Goal: Task Accomplishment & Management: Manage account settings

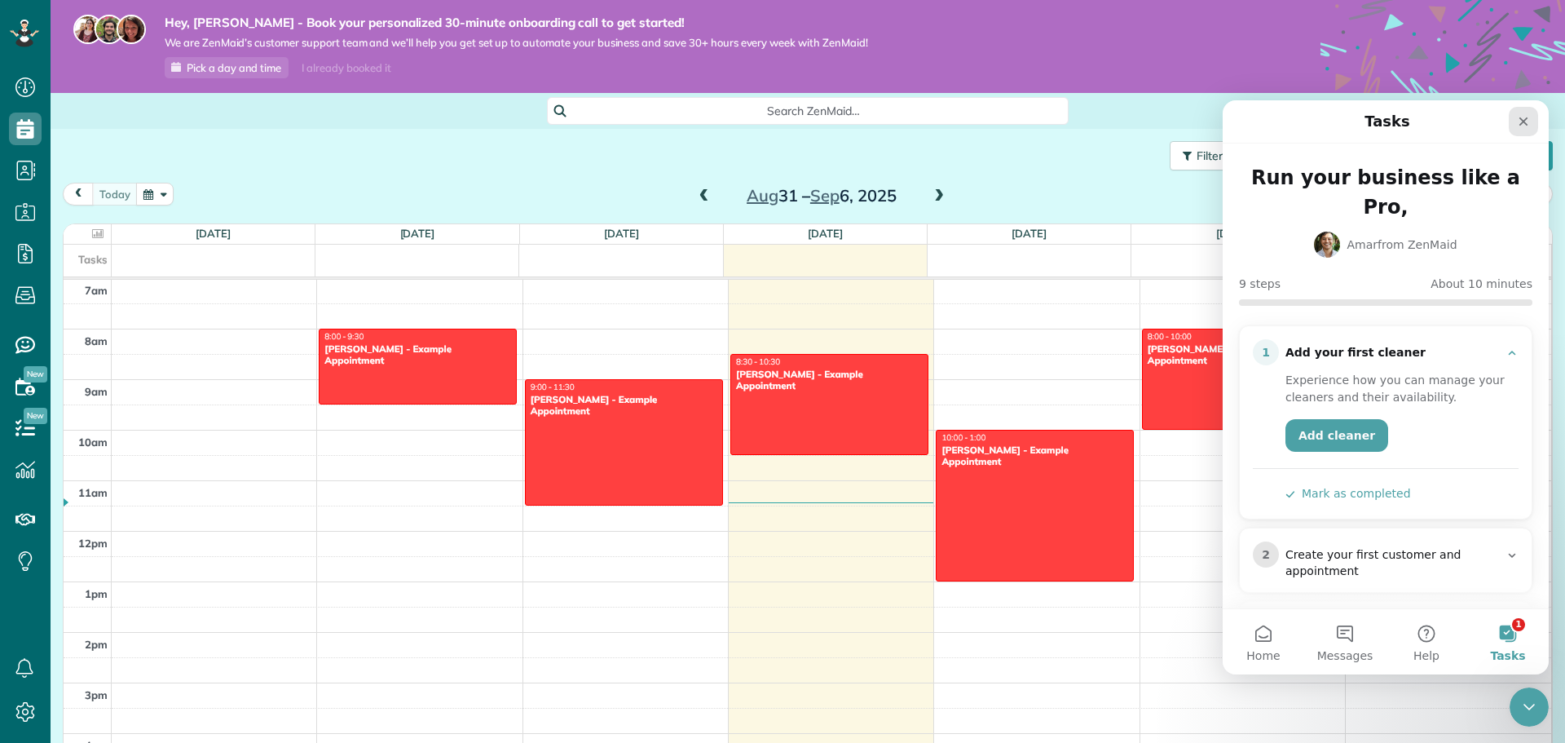
click at [1526, 119] on icon "Close" at bounding box center [1523, 121] width 9 height 9
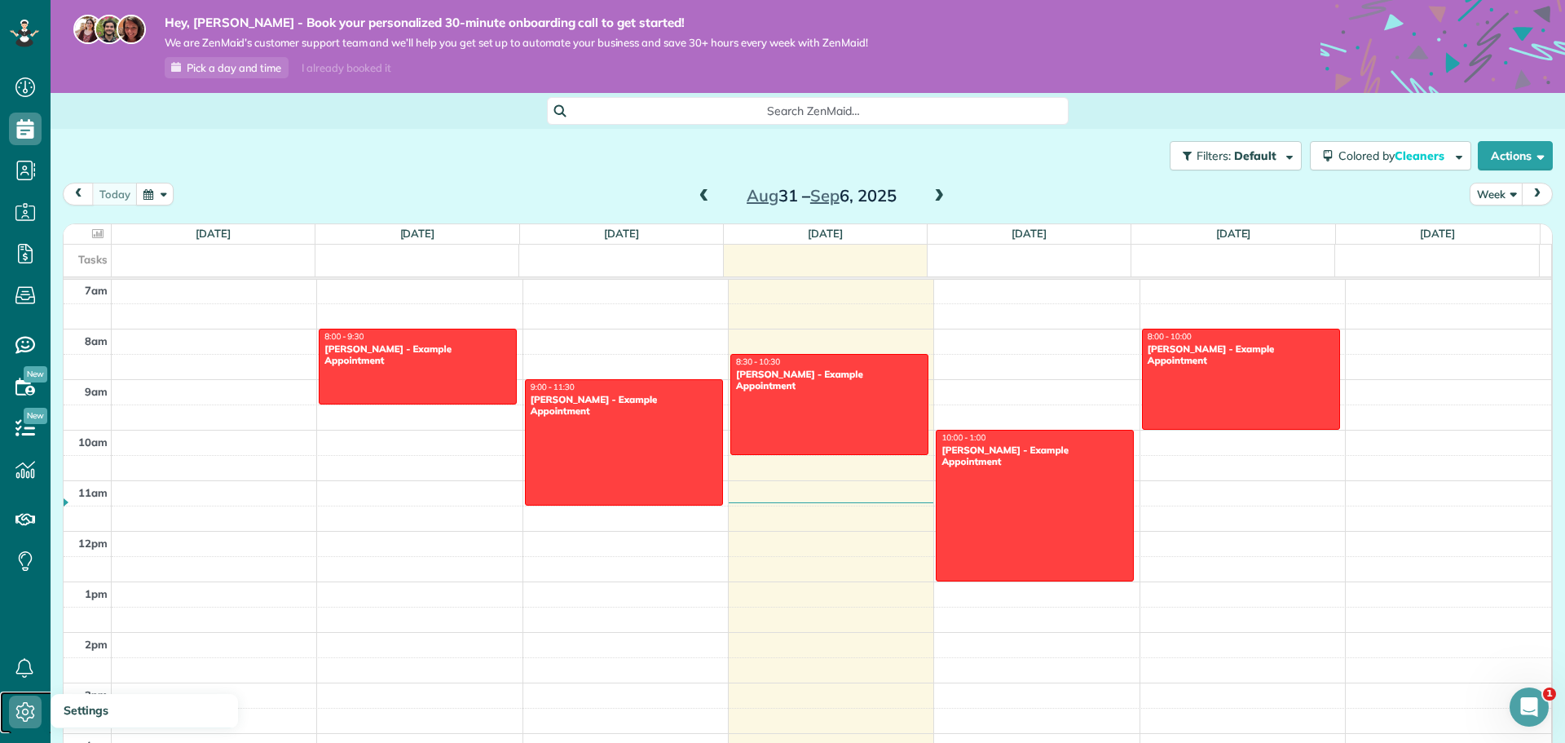
click at [20, 705] on icon at bounding box center [25, 711] width 33 height 33
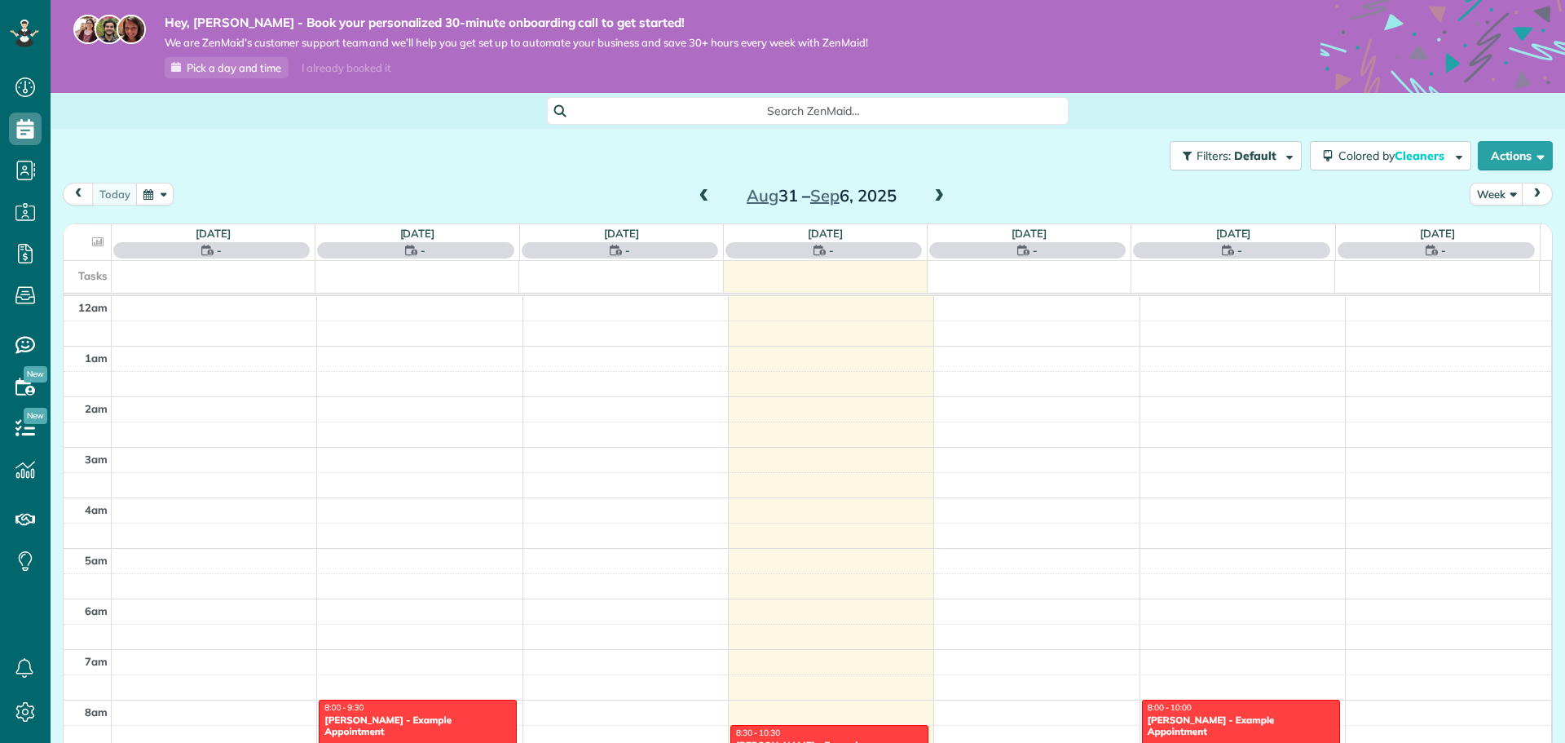
scroll to position [355, 0]
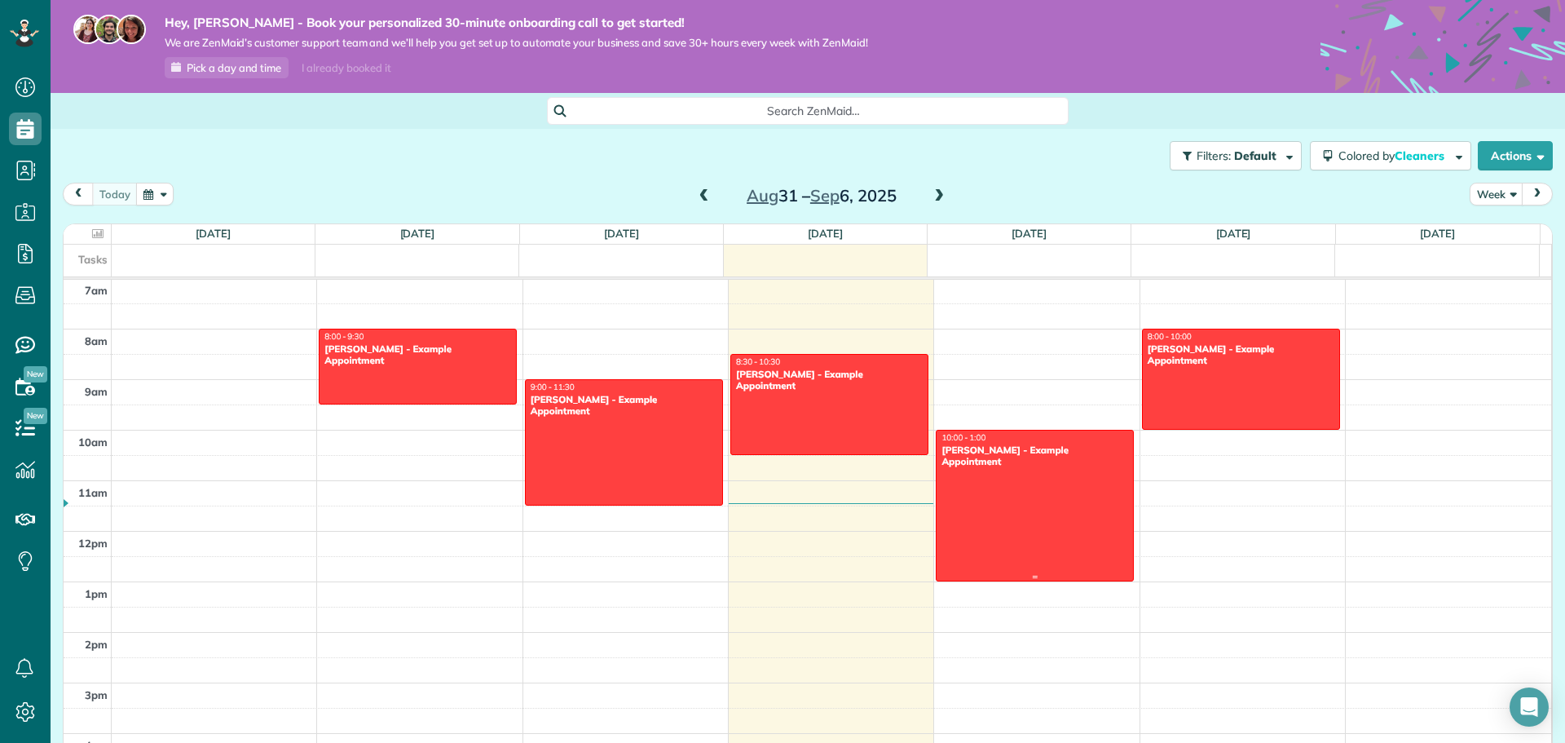
click at [1031, 506] on div at bounding box center [1034, 505] width 196 height 150
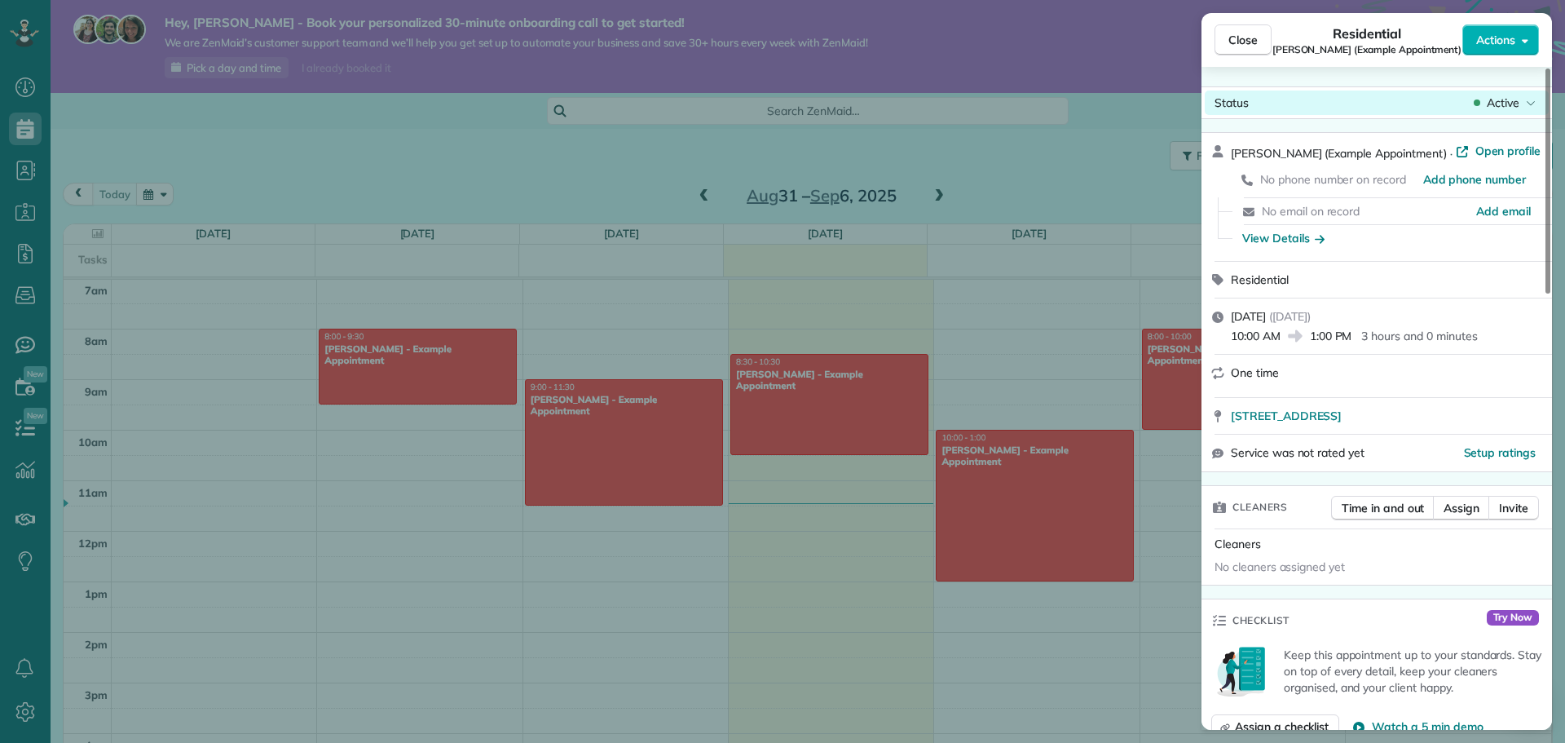
click at [1492, 104] on span "Active" at bounding box center [1503, 103] width 33 height 16
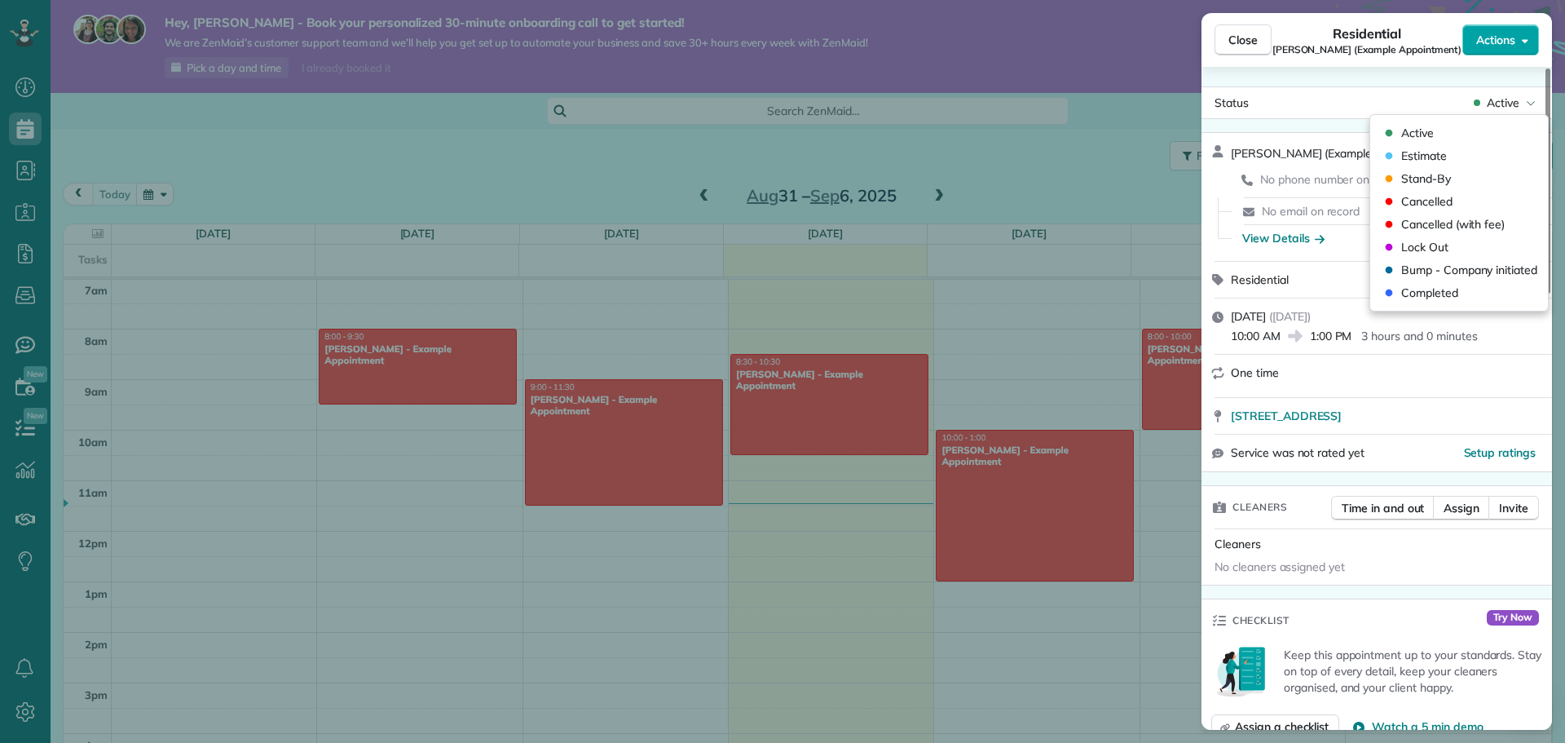
click at [1507, 50] on button "Actions" at bounding box center [1500, 39] width 77 height 31
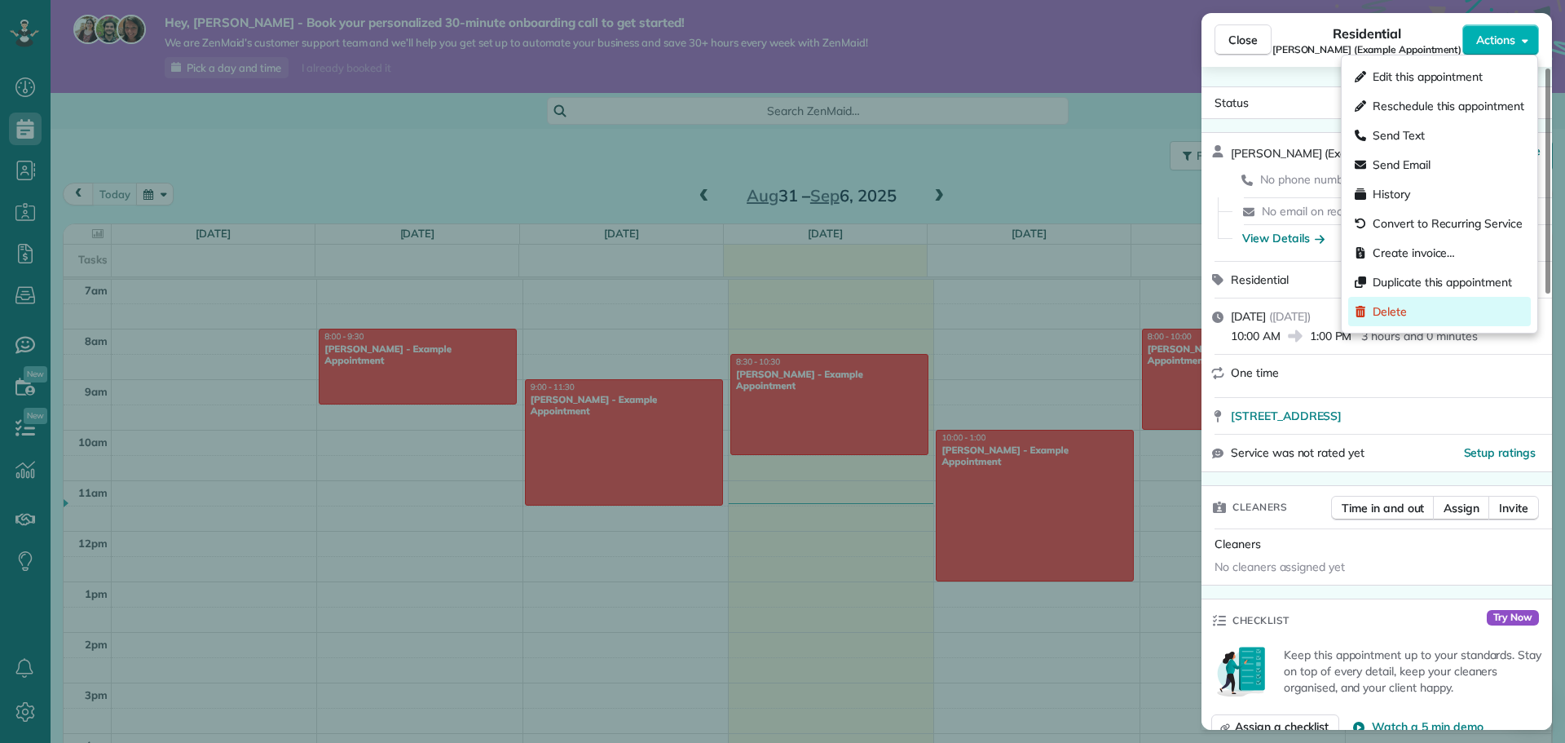
click at [1388, 315] on span "Delete" at bounding box center [1390, 311] width 34 height 16
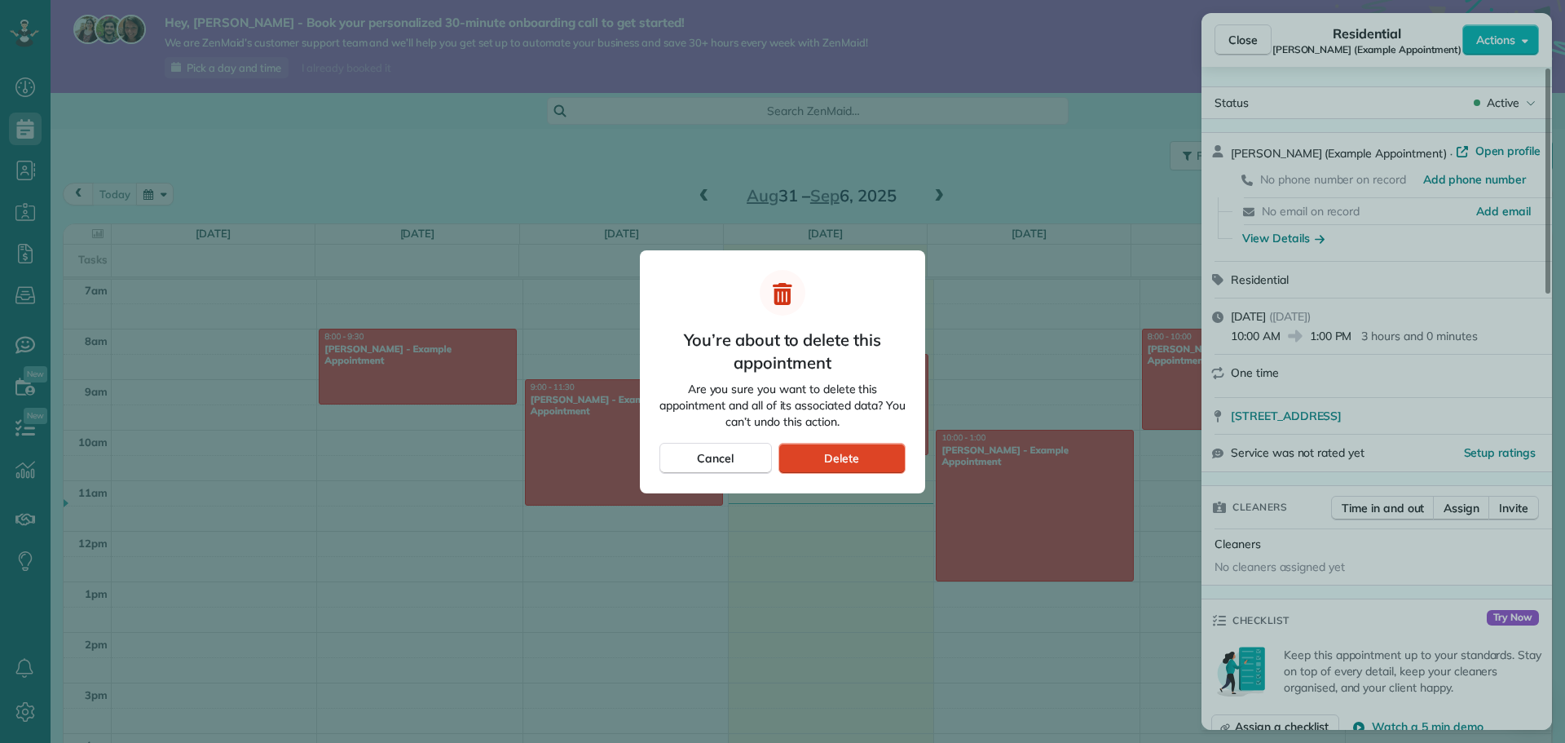
click at [850, 461] on span "Delete" at bounding box center [841, 458] width 35 height 16
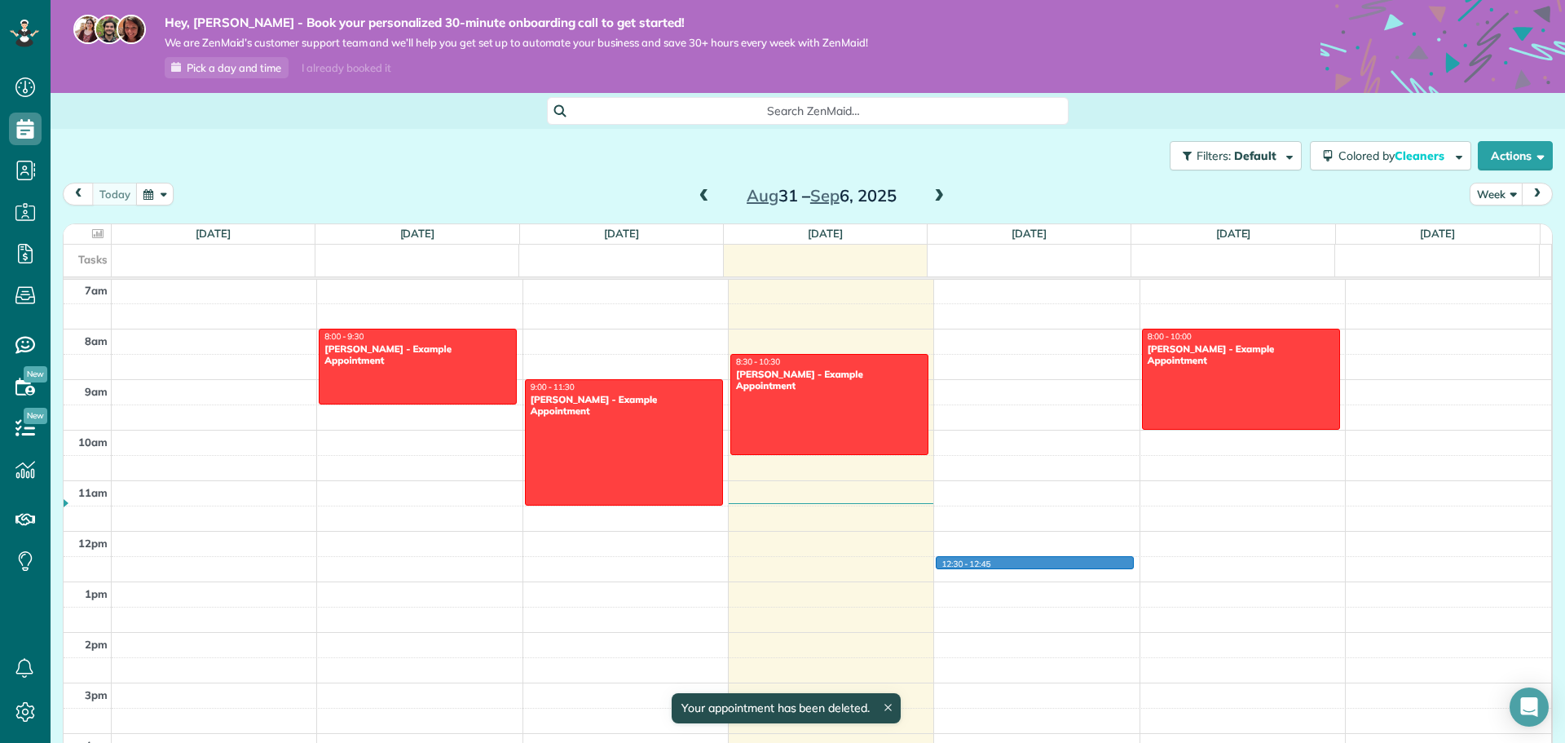
click at [1021, 568] on div "12am 1am 2am 3am 4am 5am 6am 7am 8am 9am 10am 11am 12pm 1pm 2pm 3pm 4pm 5pm 6pm…" at bounding box center [807, 531] width 1487 height 1212
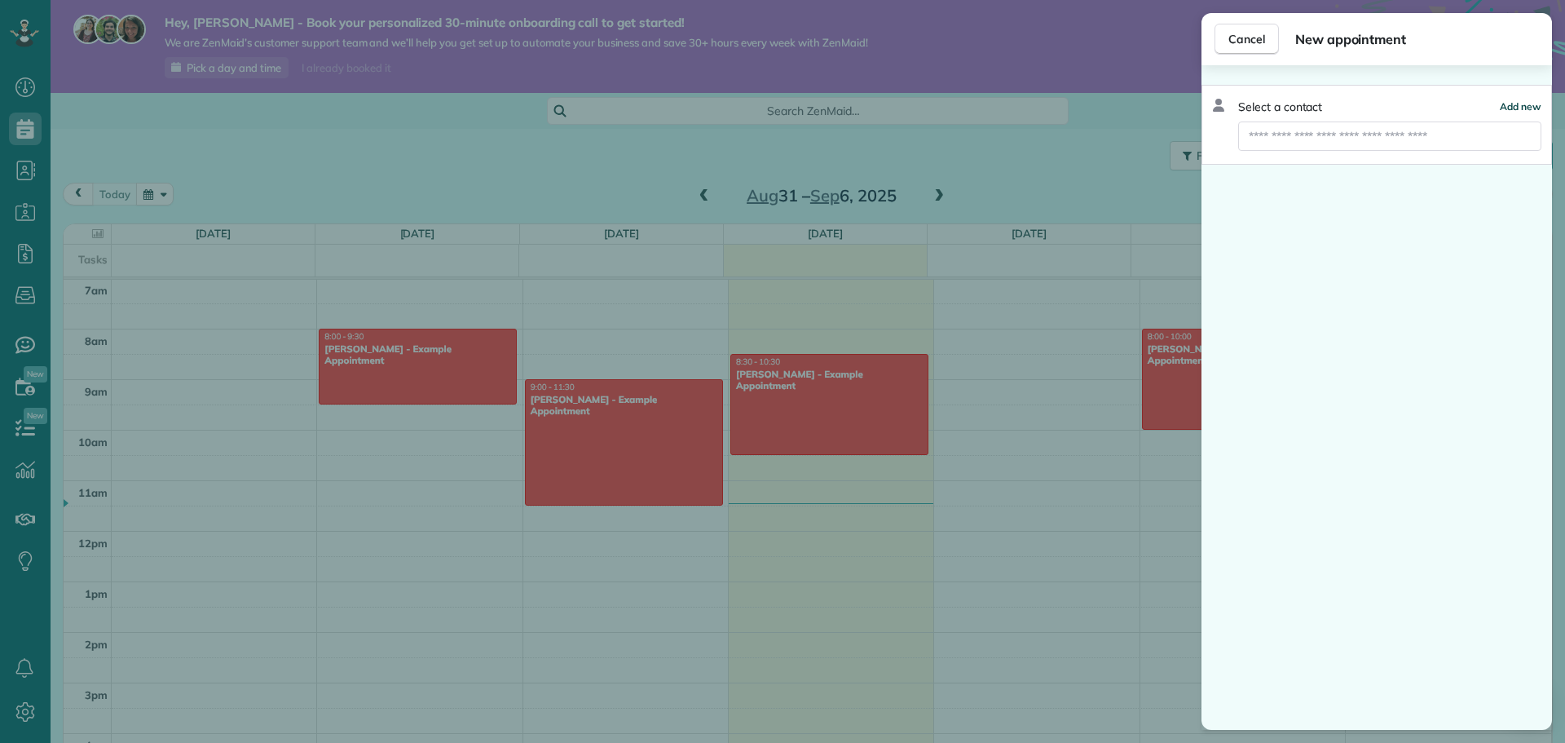
click at [1531, 104] on span "Add new" at bounding box center [1521, 106] width 42 height 12
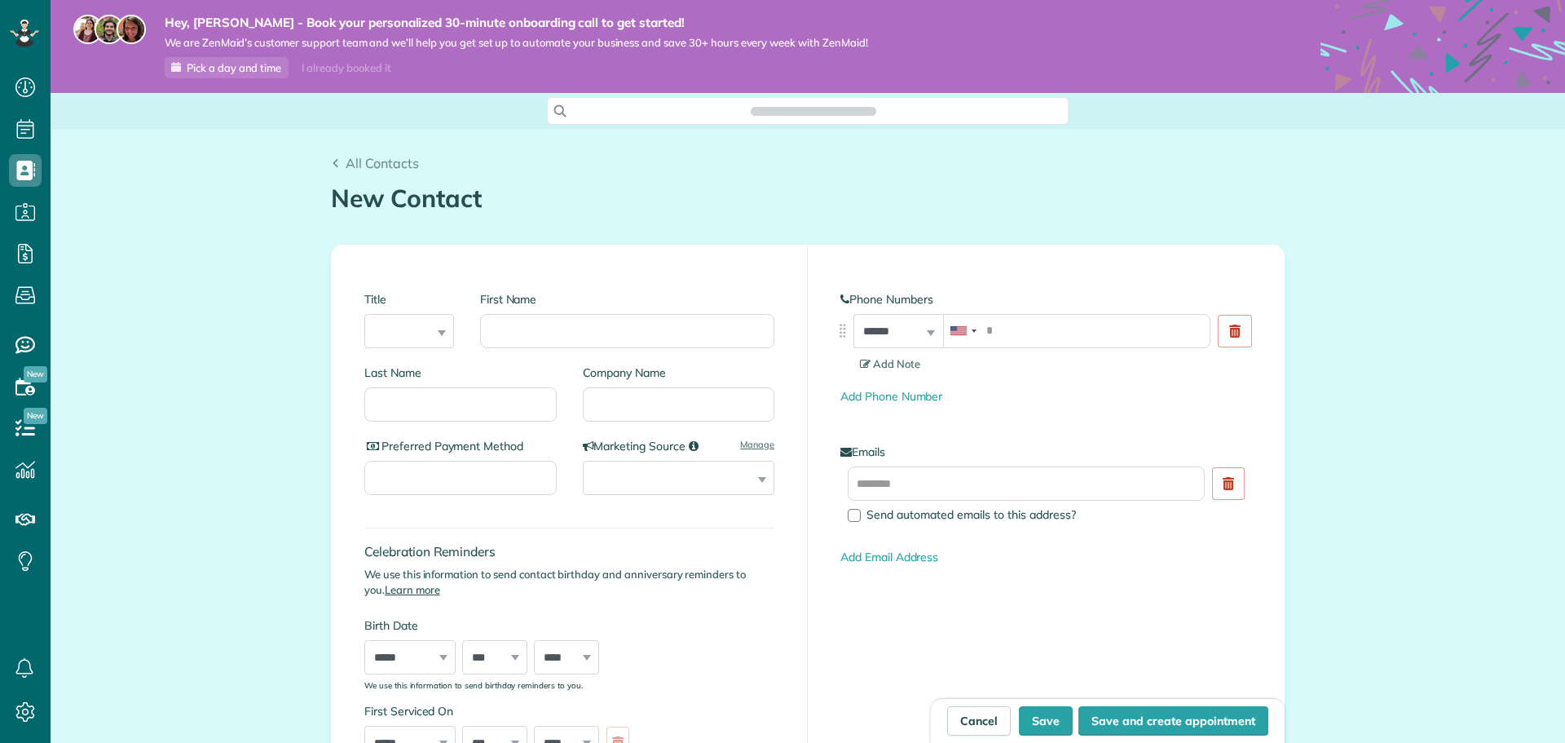
scroll to position [7, 7]
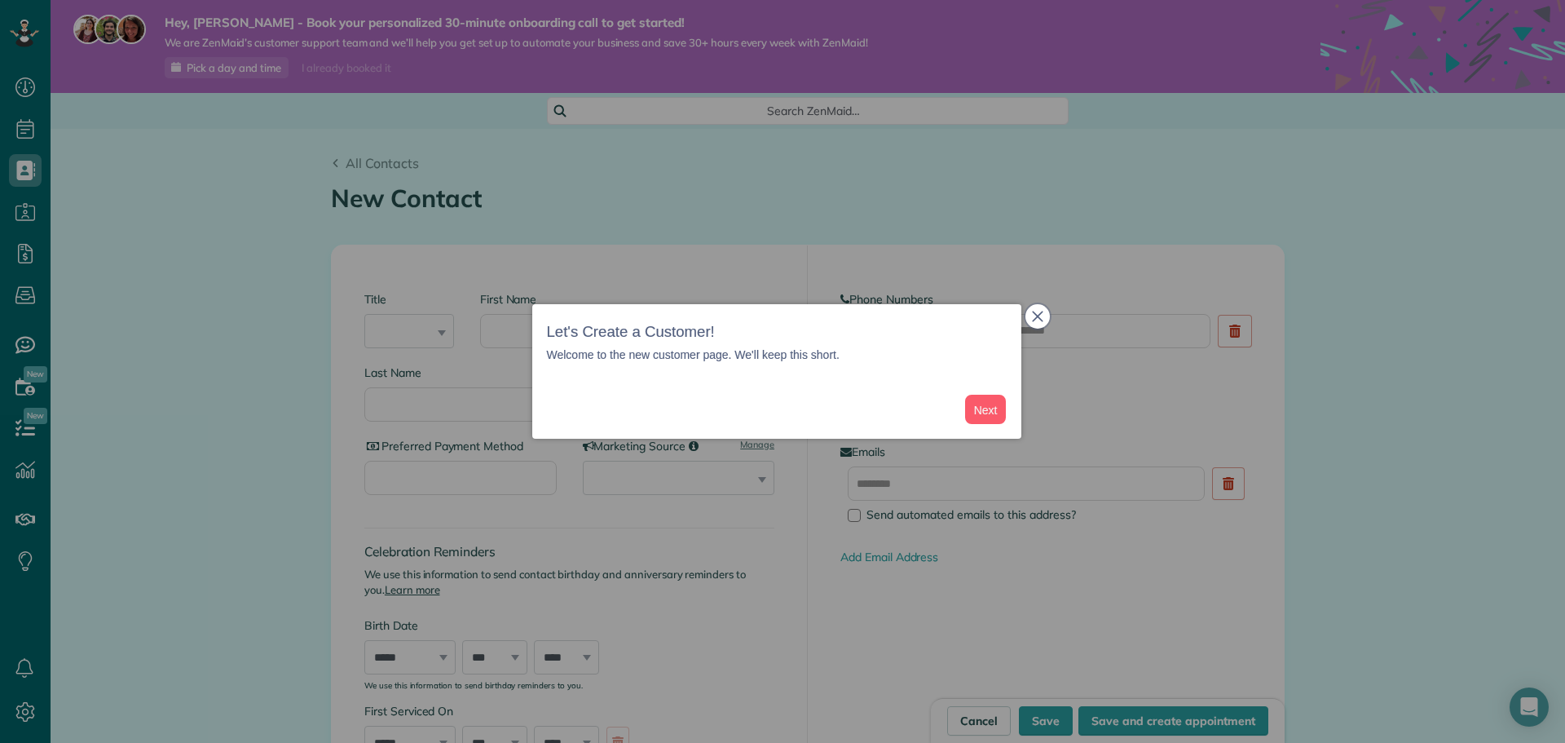
click at [1042, 315] on icon "close," at bounding box center [1037, 316] width 11 height 11
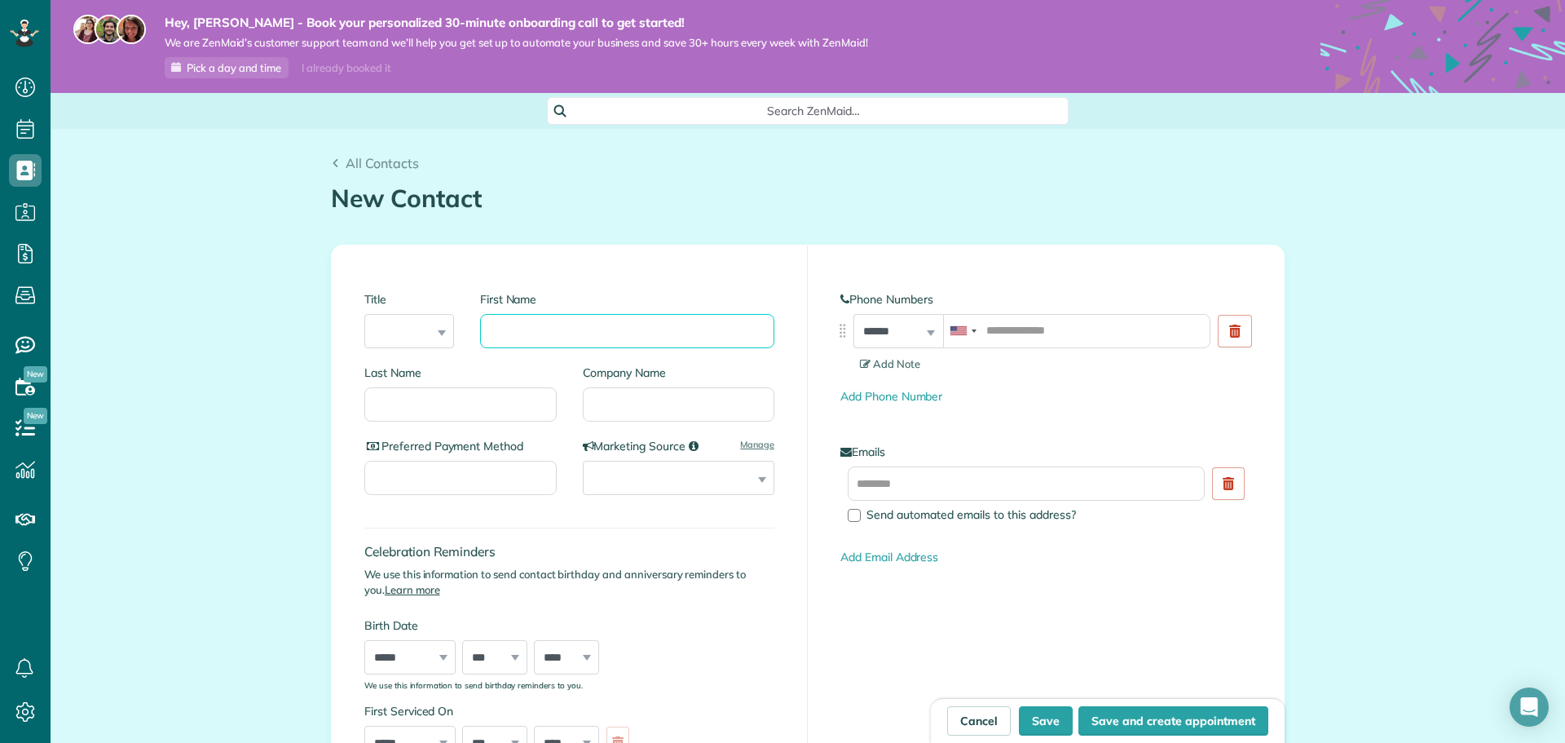
click at [566, 336] on input "First Name" at bounding box center [627, 331] width 294 height 34
type input "****"
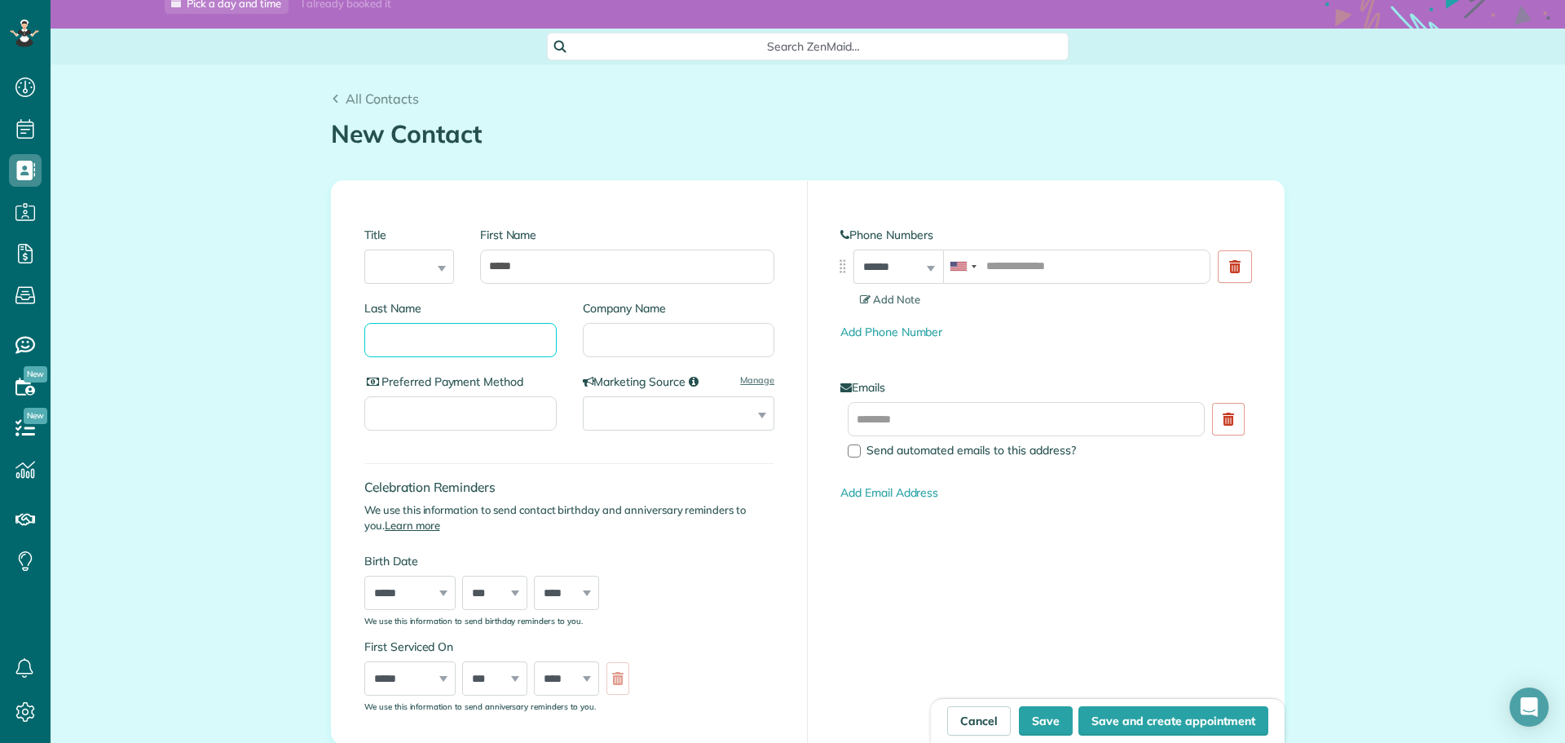
scroll to position [163, 0]
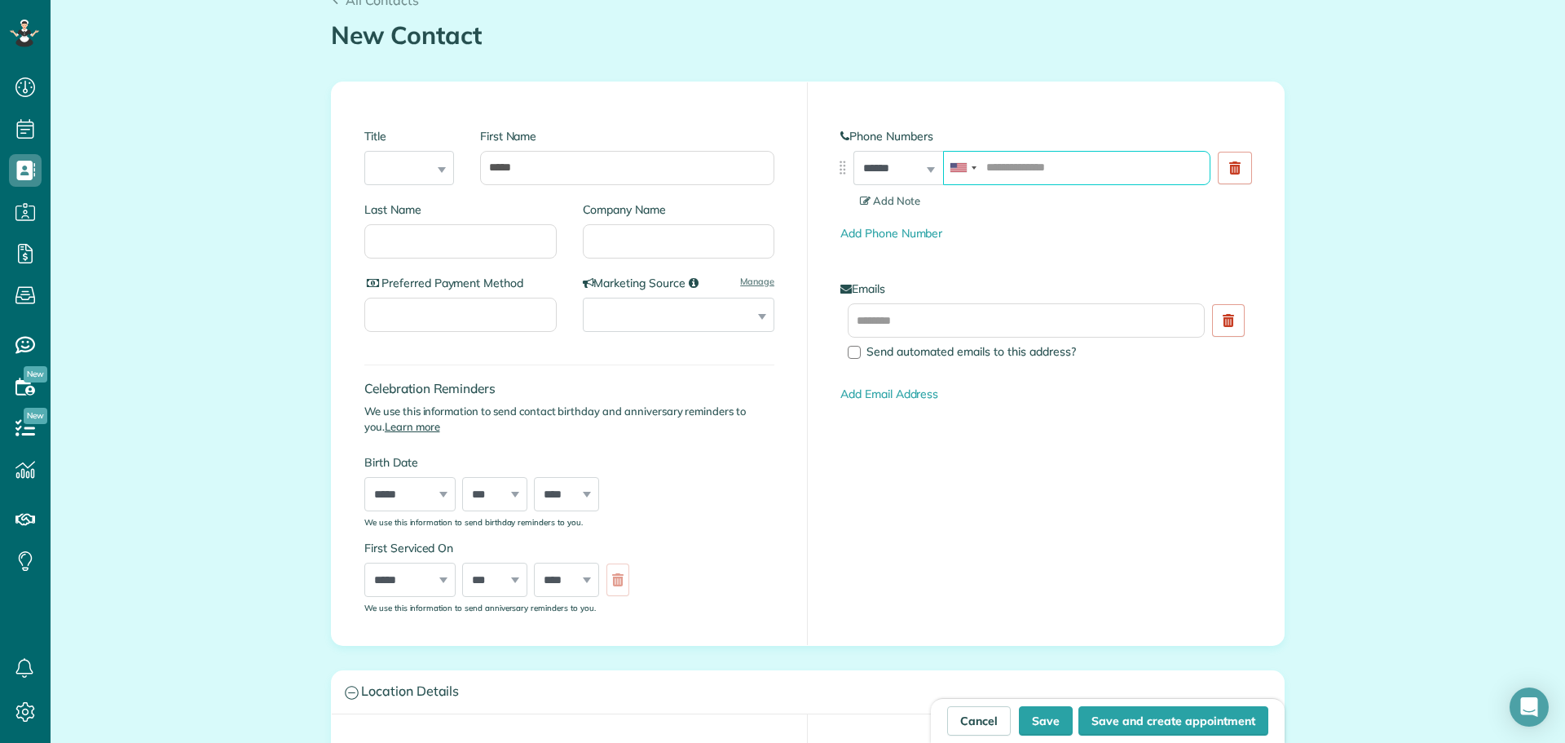
click at [1080, 163] on input "tel" at bounding box center [1076, 168] width 267 height 34
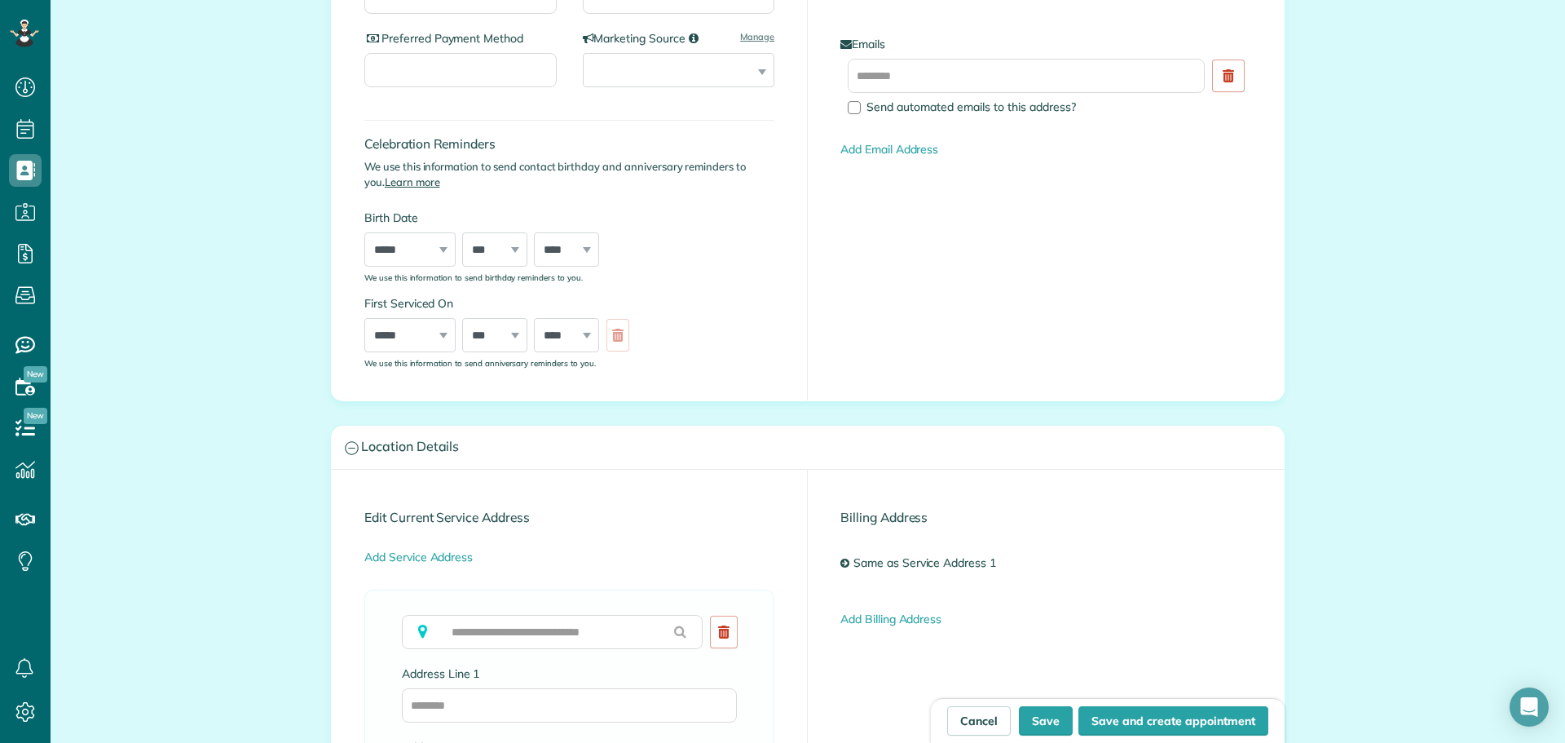
type input "**********"
click at [556, 632] on input "text" at bounding box center [552, 632] width 301 height 34
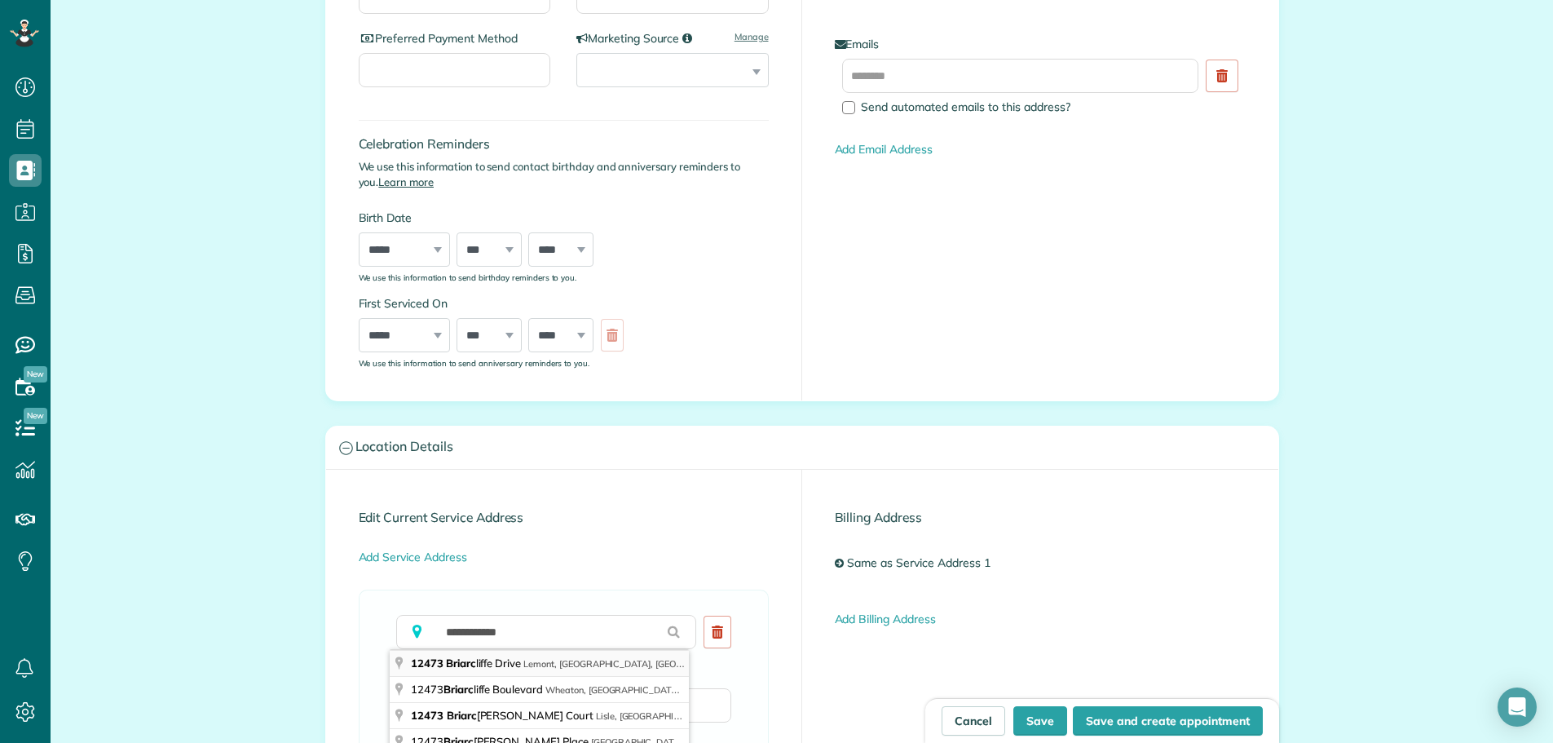
type input "**********"
type input "******"
type input "**"
type input "*****"
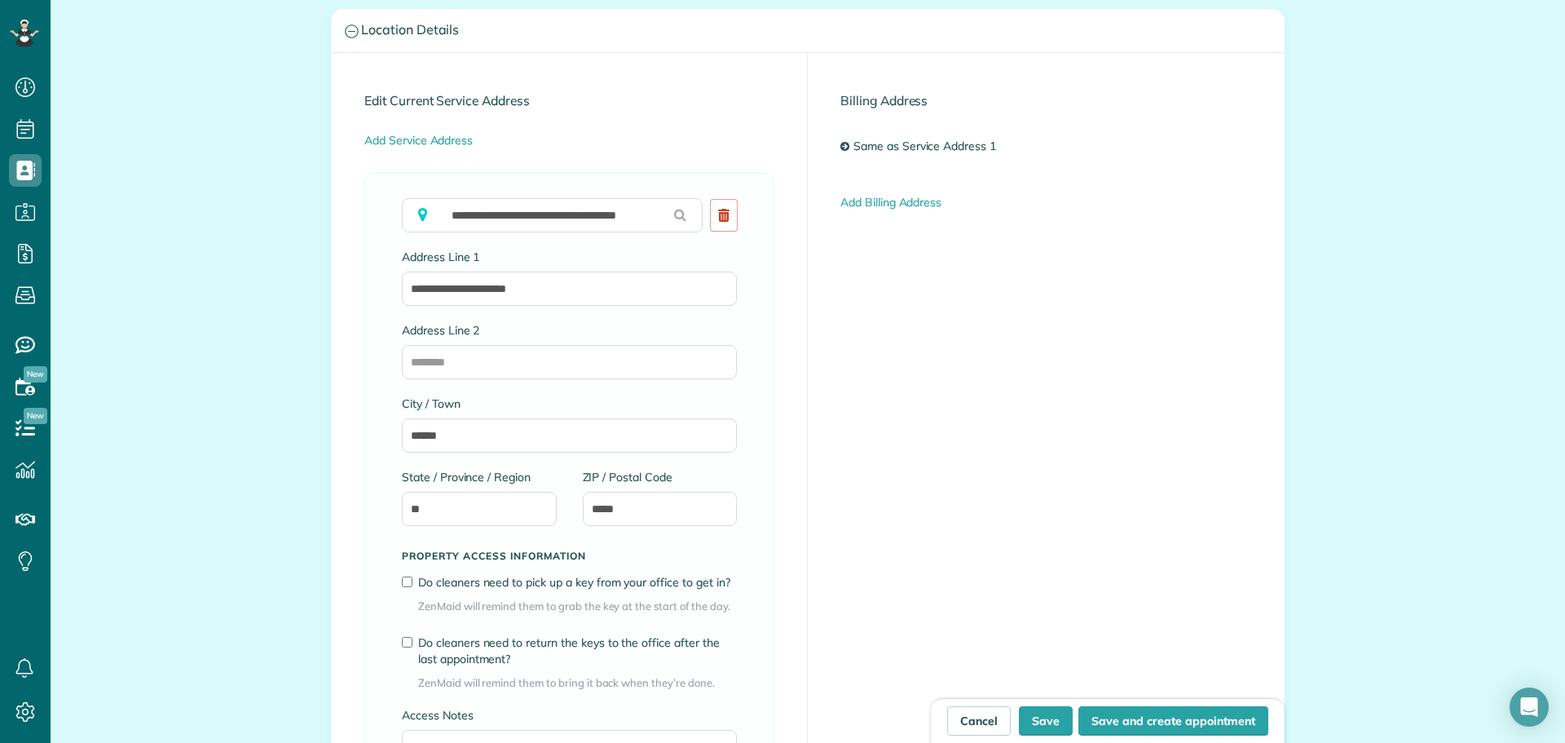
scroll to position [1060, 0]
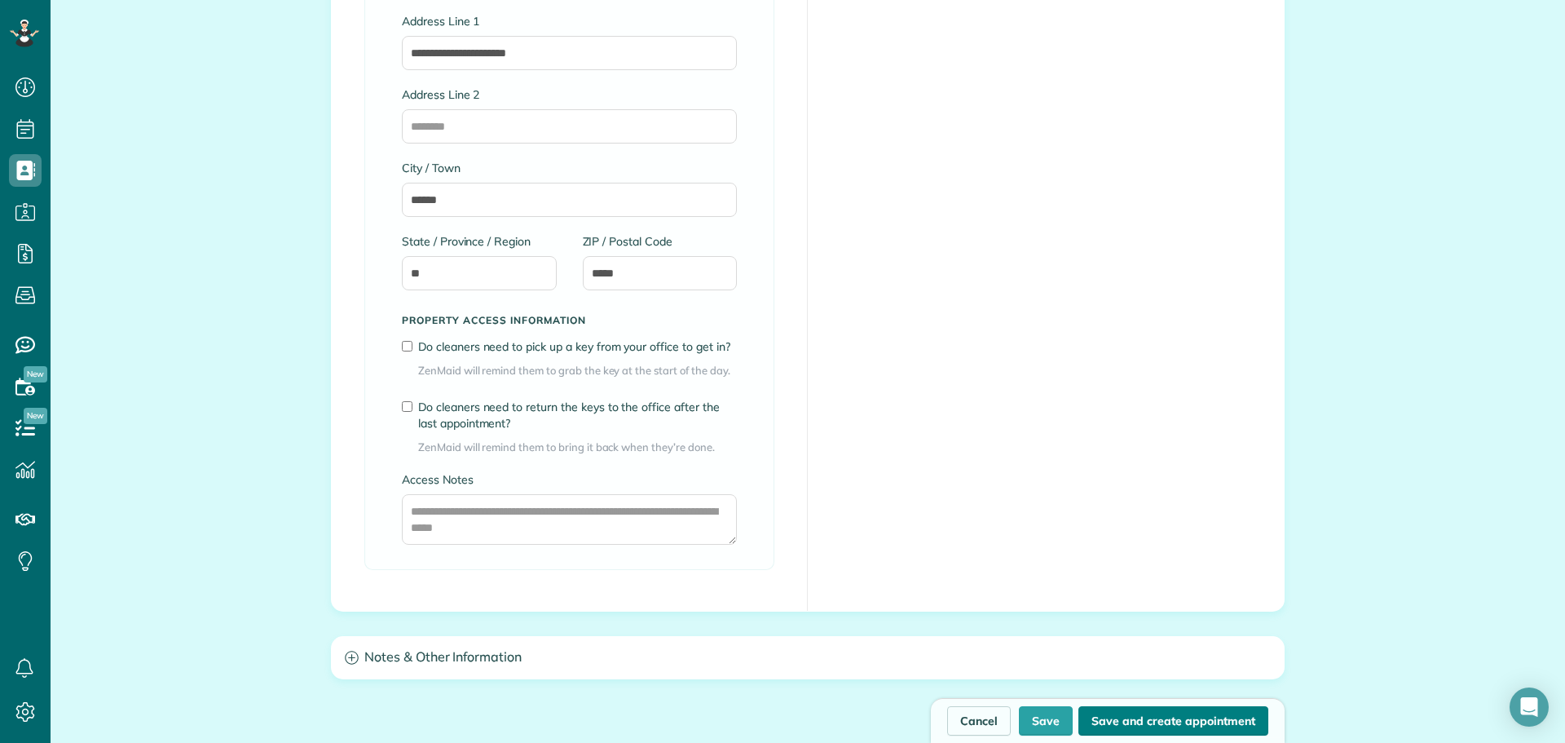
click at [1153, 716] on button "Save and create appointment" at bounding box center [1173, 720] width 190 height 29
type input "**********"
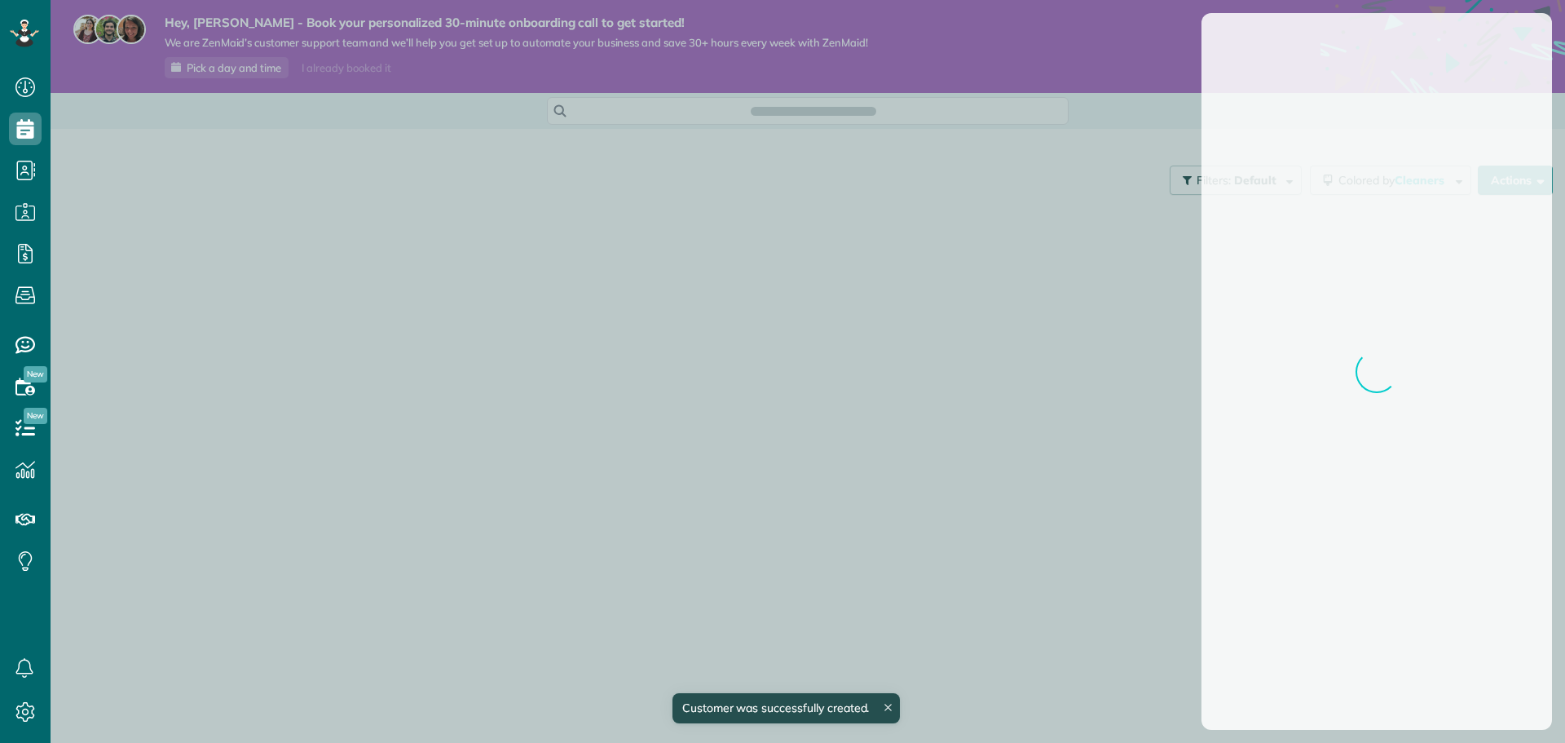
scroll to position [7, 7]
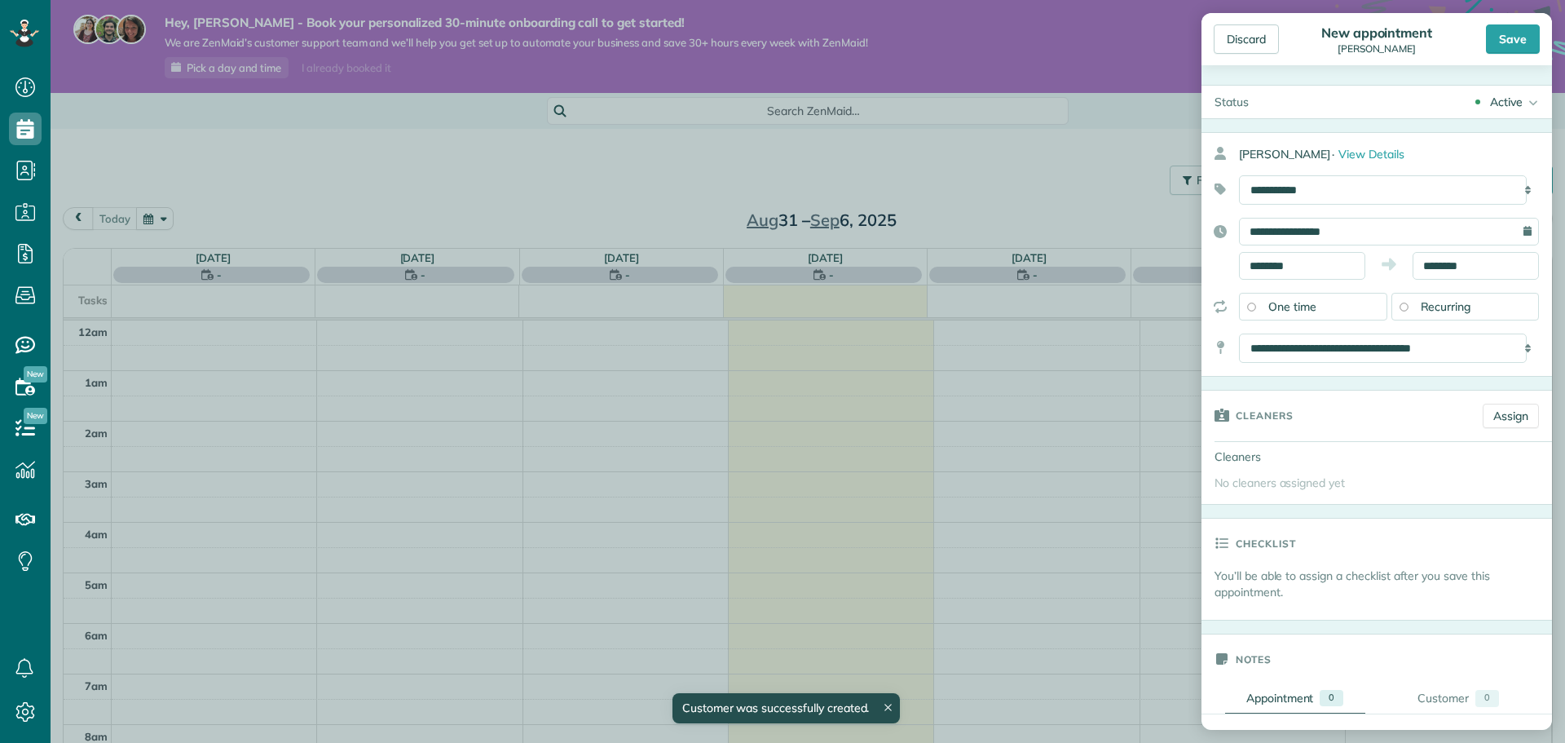
scroll to position [355, 0]
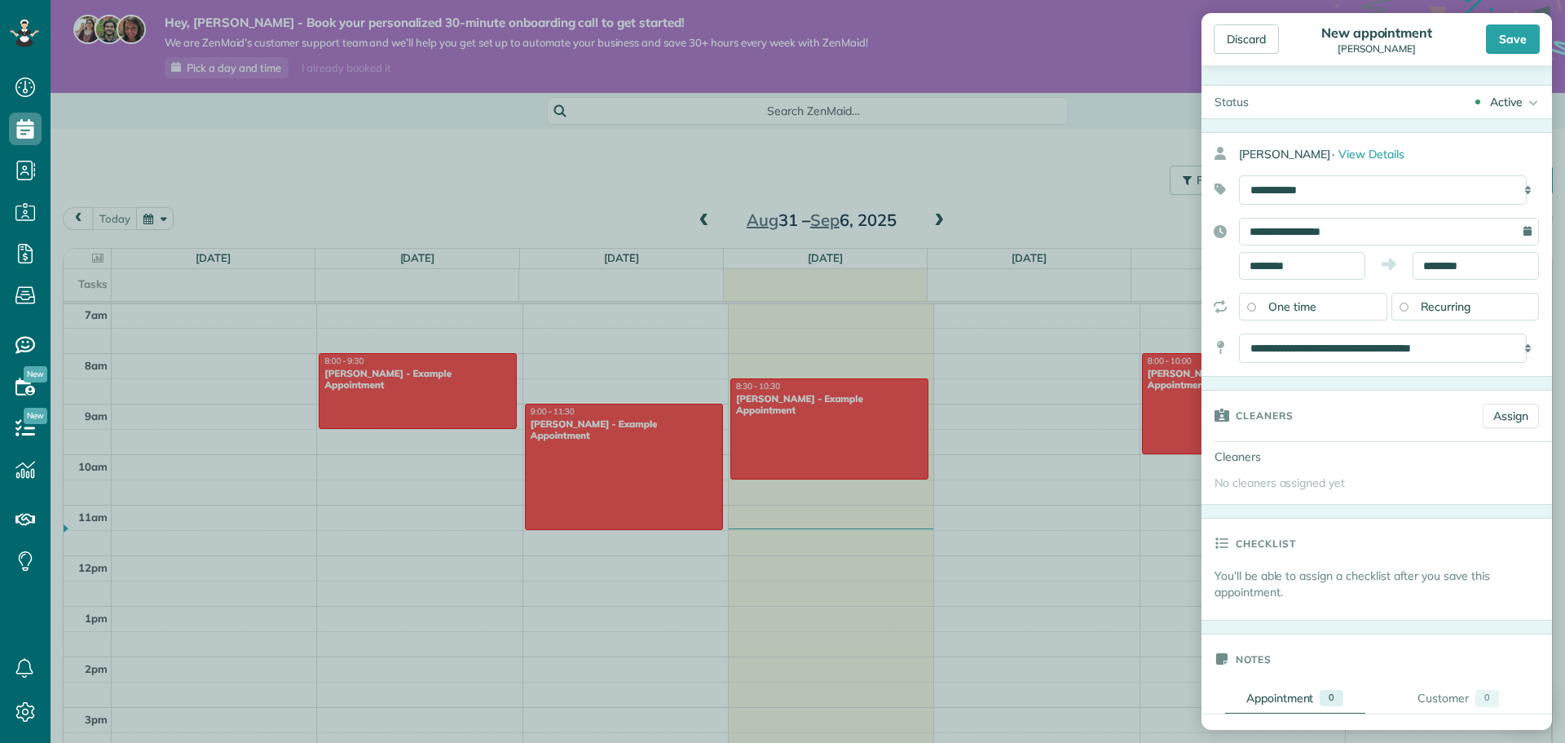
click at [1496, 94] on div "Active" at bounding box center [1506, 102] width 33 height 16
click at [1443, 149] on link "Estimate" at bounding box center [1465, 155] width 174 height 28
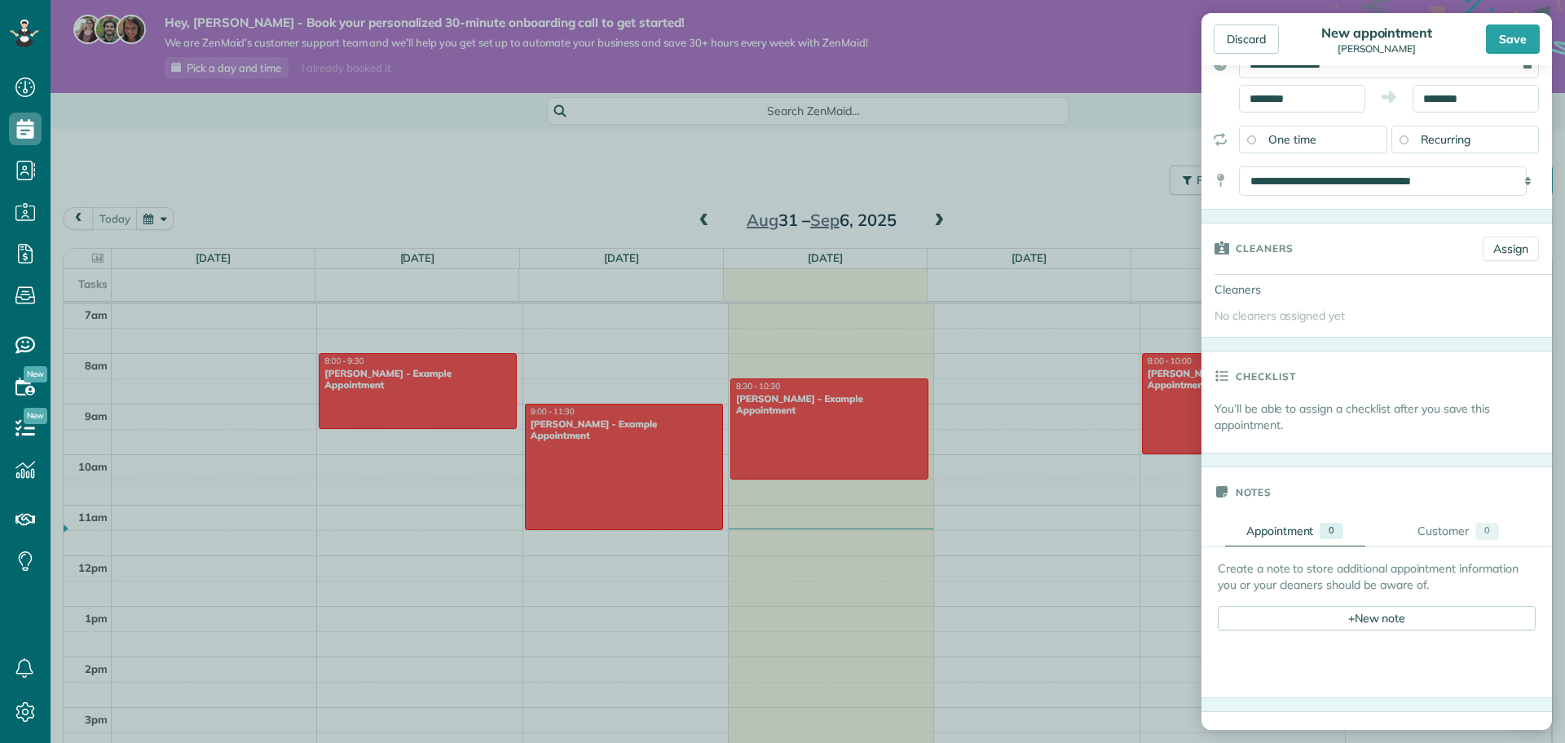
scroll to position [163, 0]
click at [1490, 253] on link "Assign" at bounding box center [1511, 252] width 56 height 24
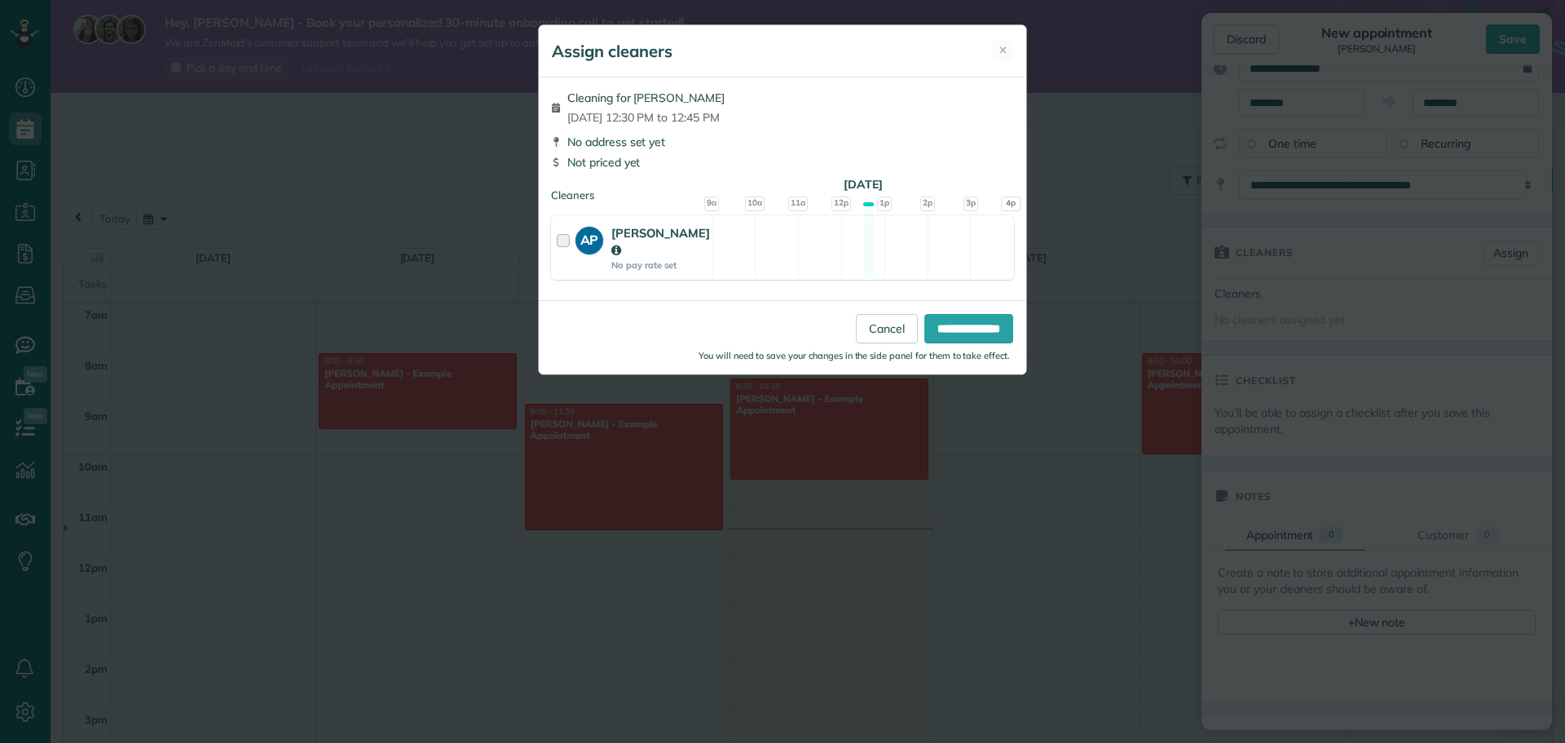
click at [557, 240] on div at bounding box center [566, 247] width 19 height 46
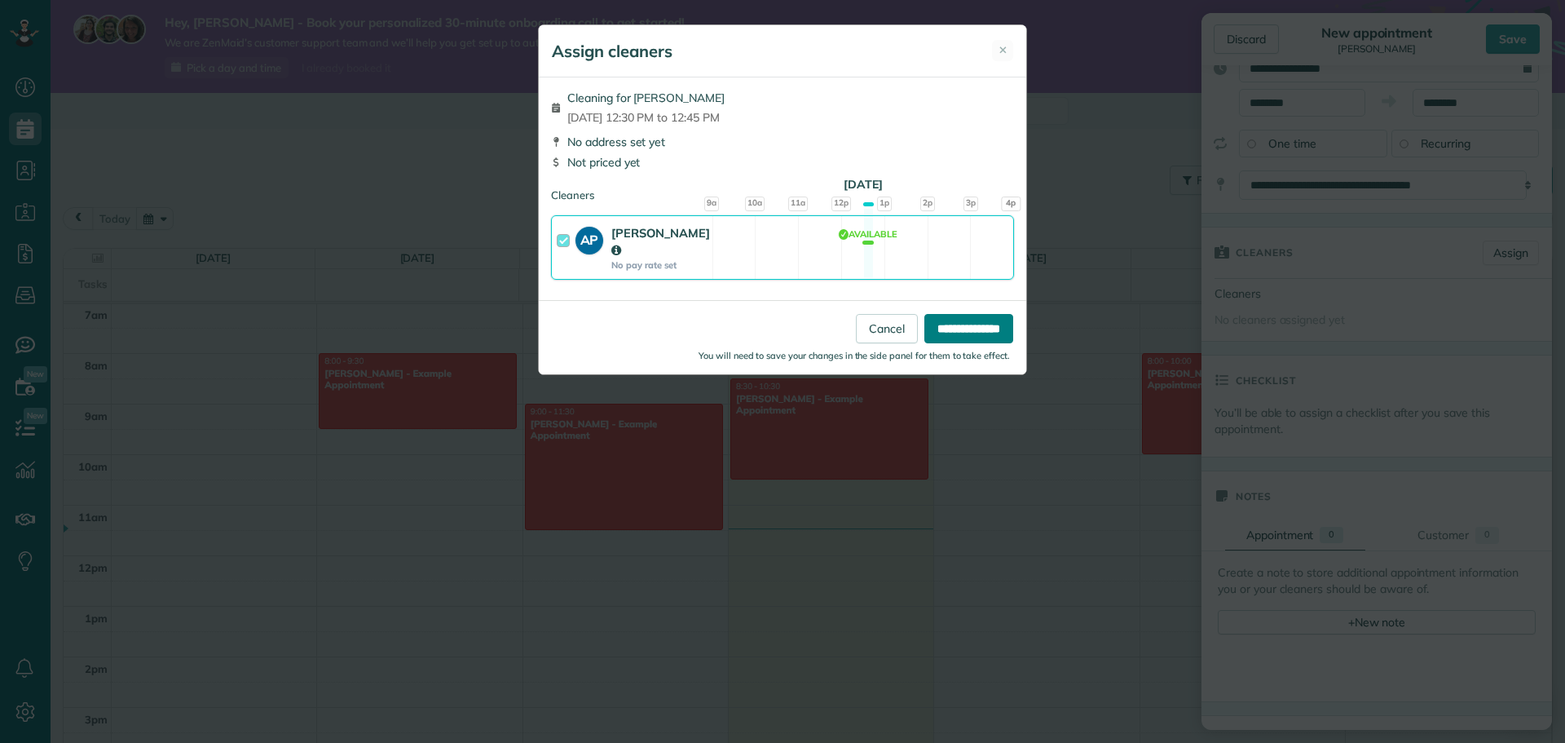
click at [941, 323] on input "**********" at bounding box center [968, 328] width 89 height 29
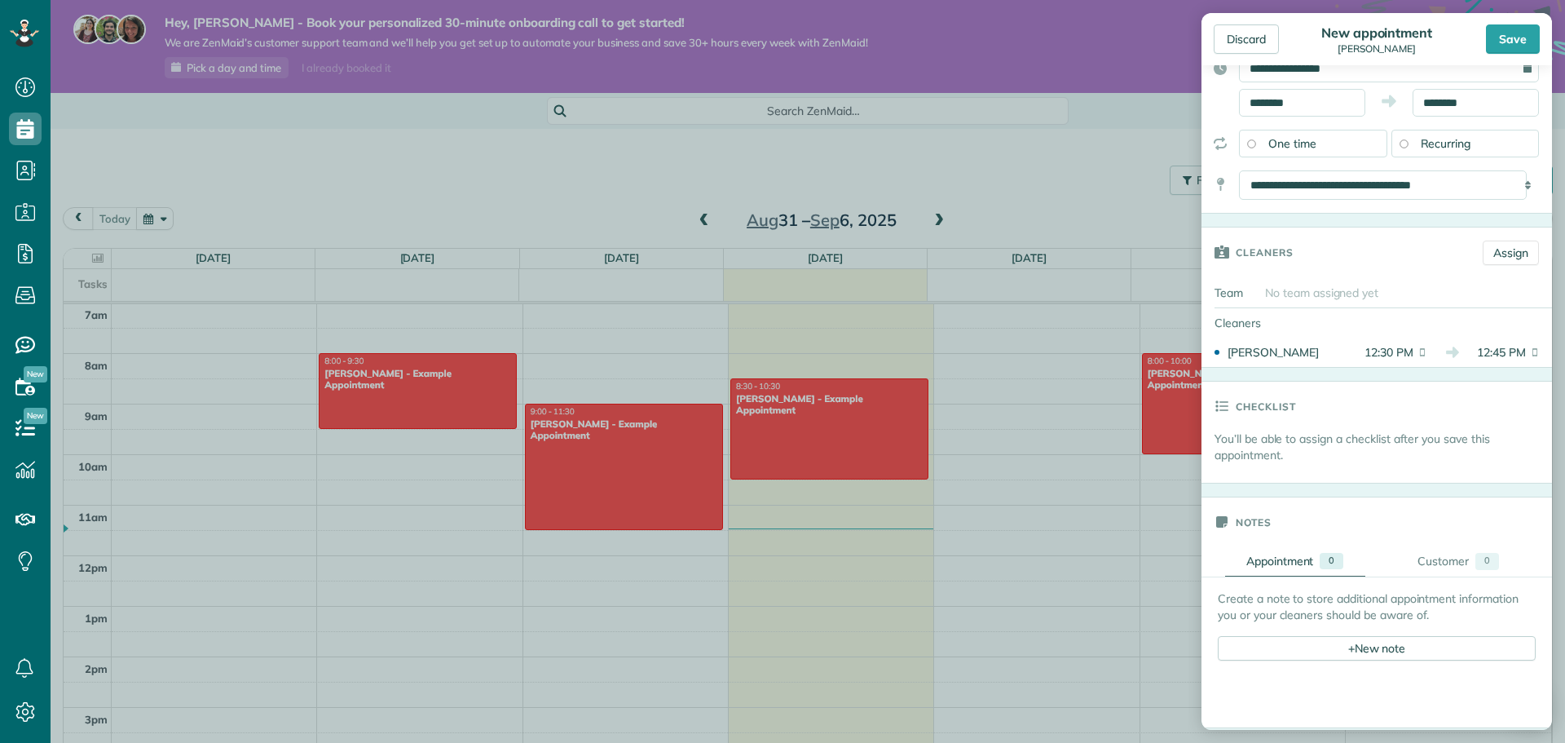
click at [1530, 41] on div "Save" at bounding box center [1513, 38] width 54 height 29
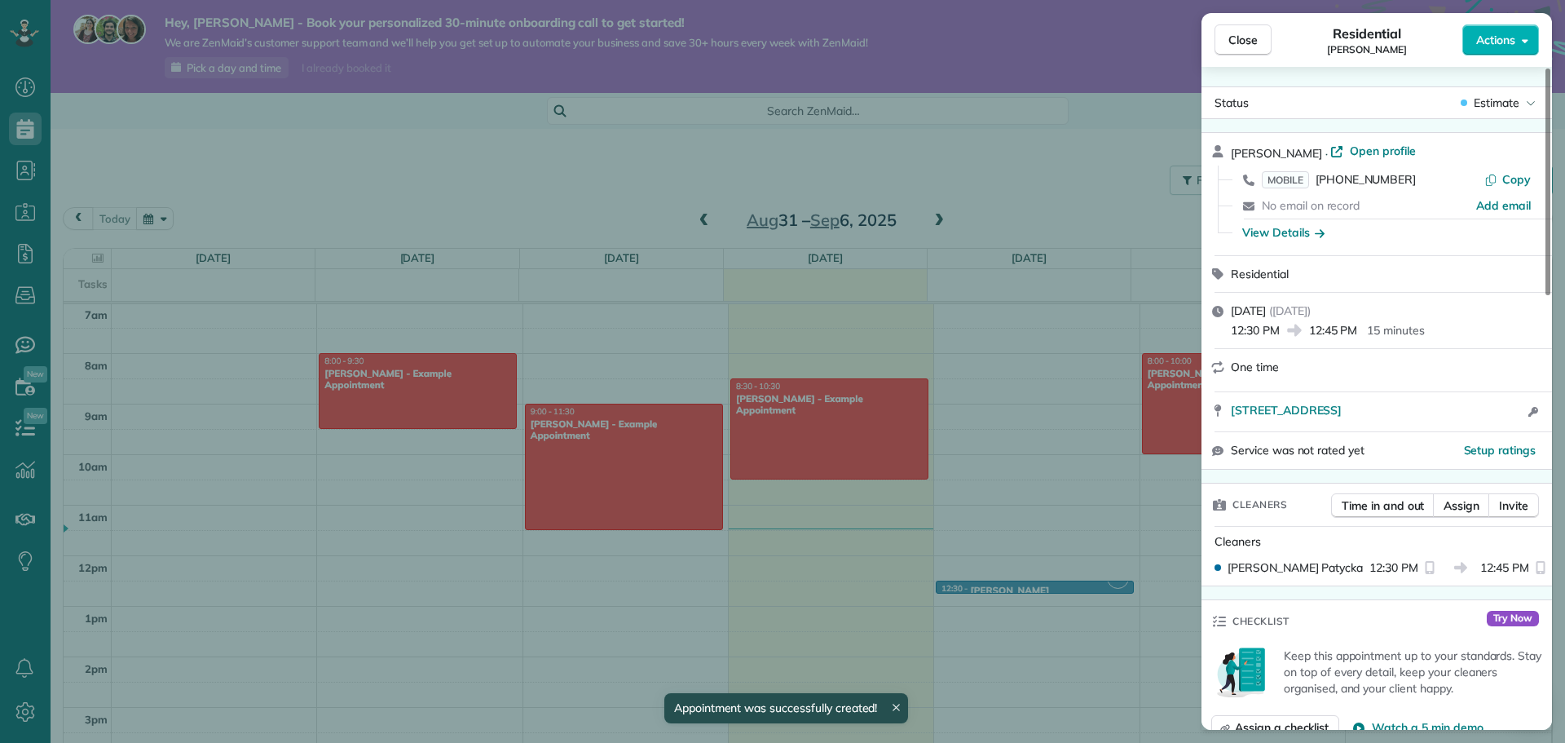
click at [1251, 45] on span "Close" at bounding box center [1242, 40] width 29 height 16
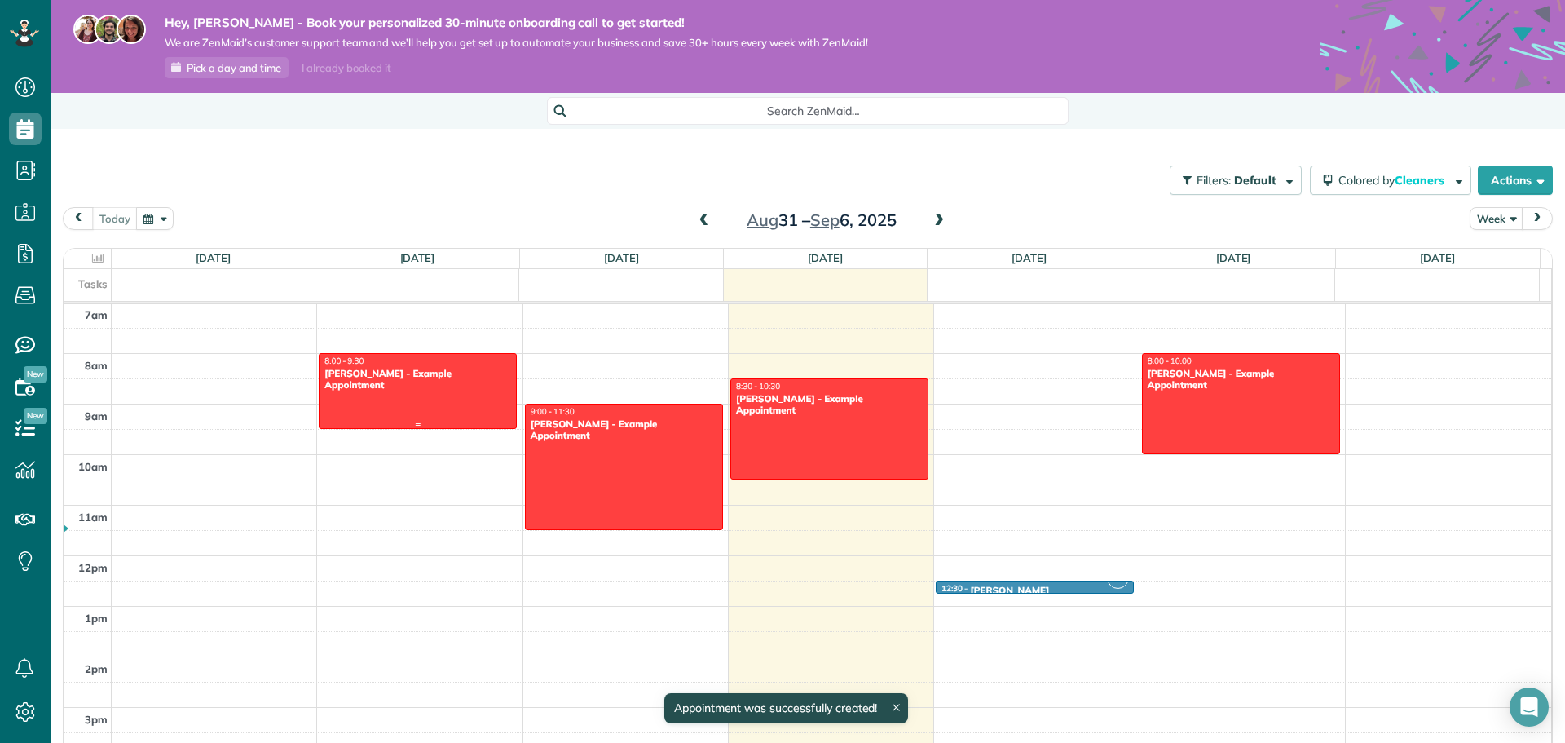
click at [417, 388] on div at bounding box center [418, 391] width 196 height 74
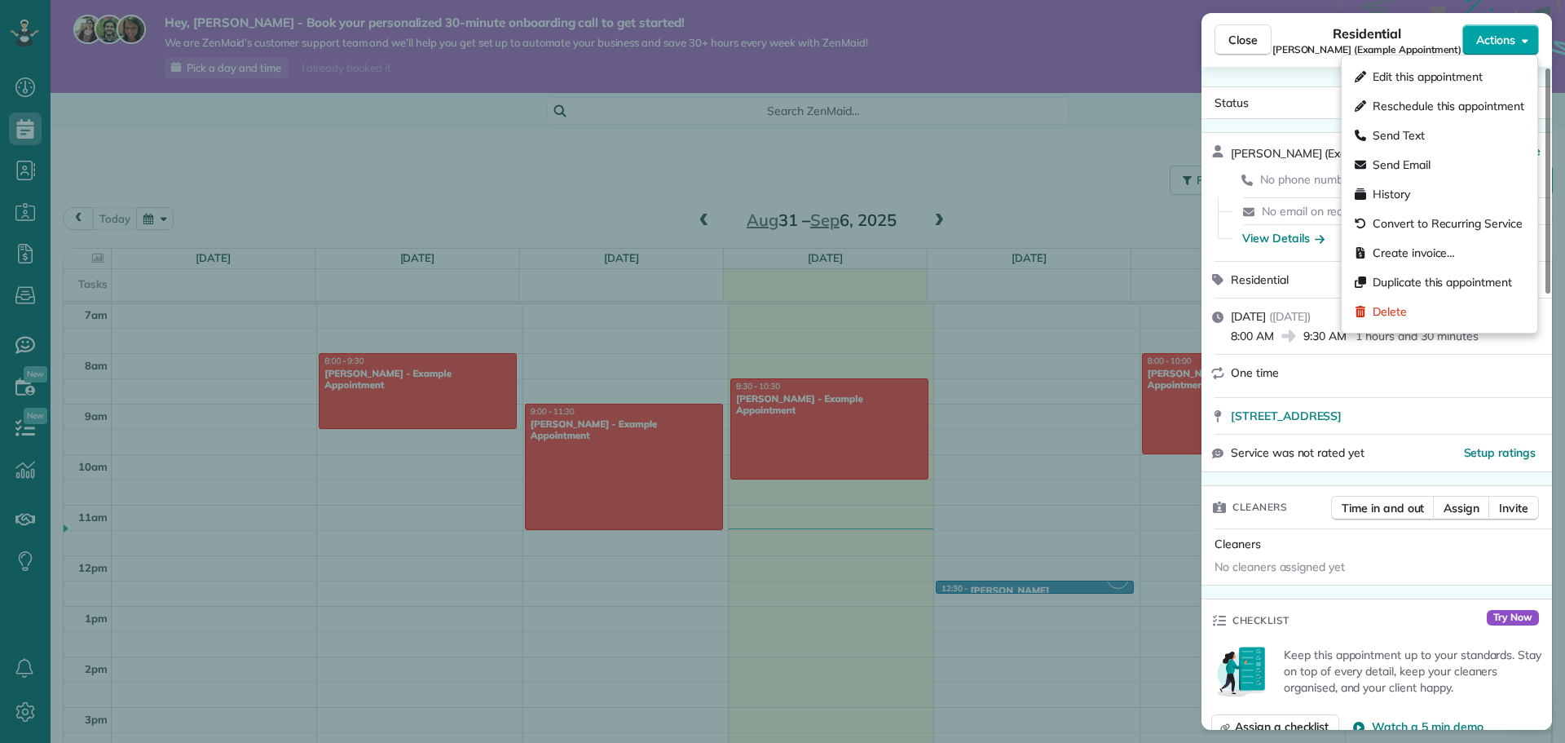
click at [1497, 39] on span "Actions" at bounding box center [1495, 40] width 39 height 16
click at [1381, 315] on span "Delete" at bounding box center [1390, 311] width 34 height 16
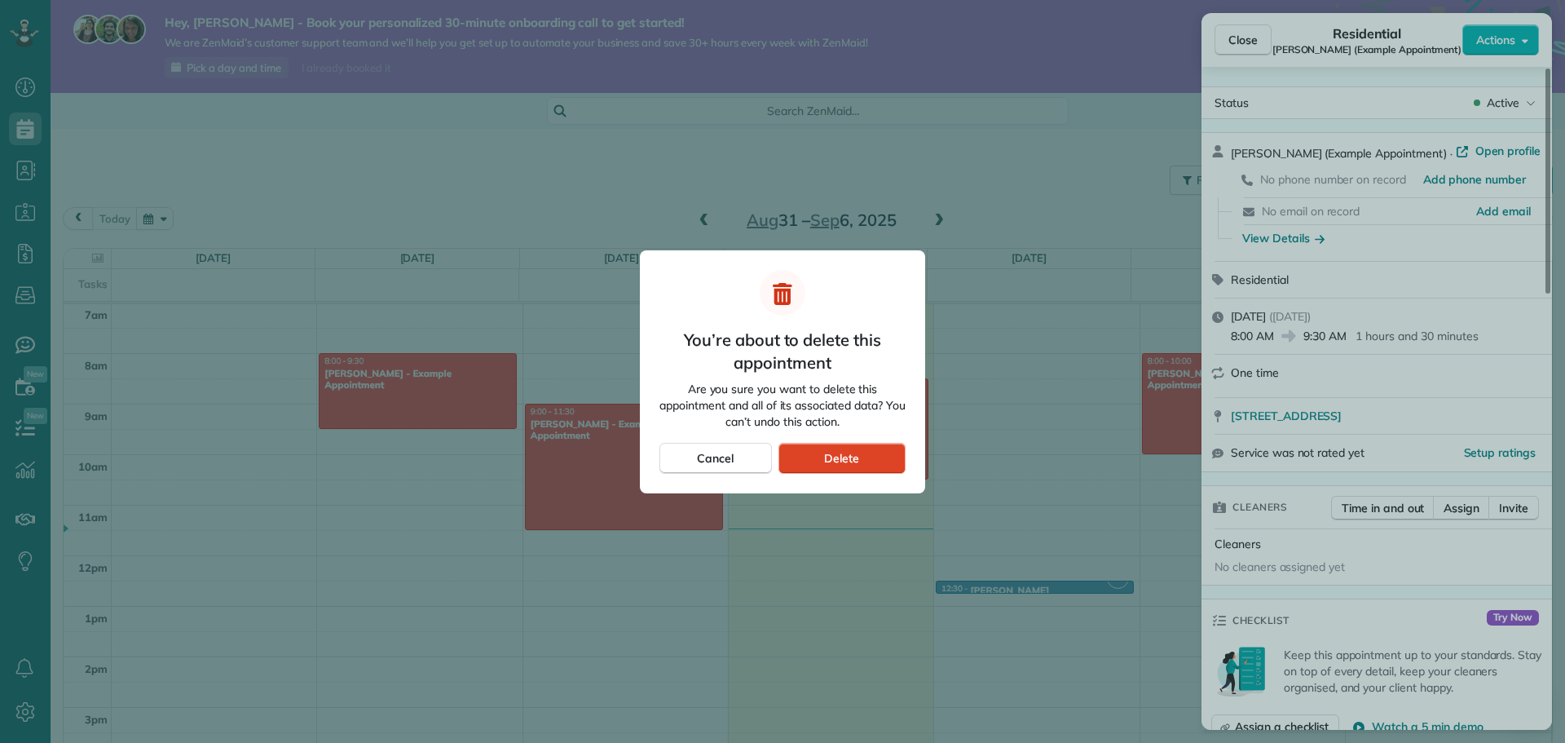
click at [856, 457] on span "Delete" at bounding box center [841, 458] width 35 height 16
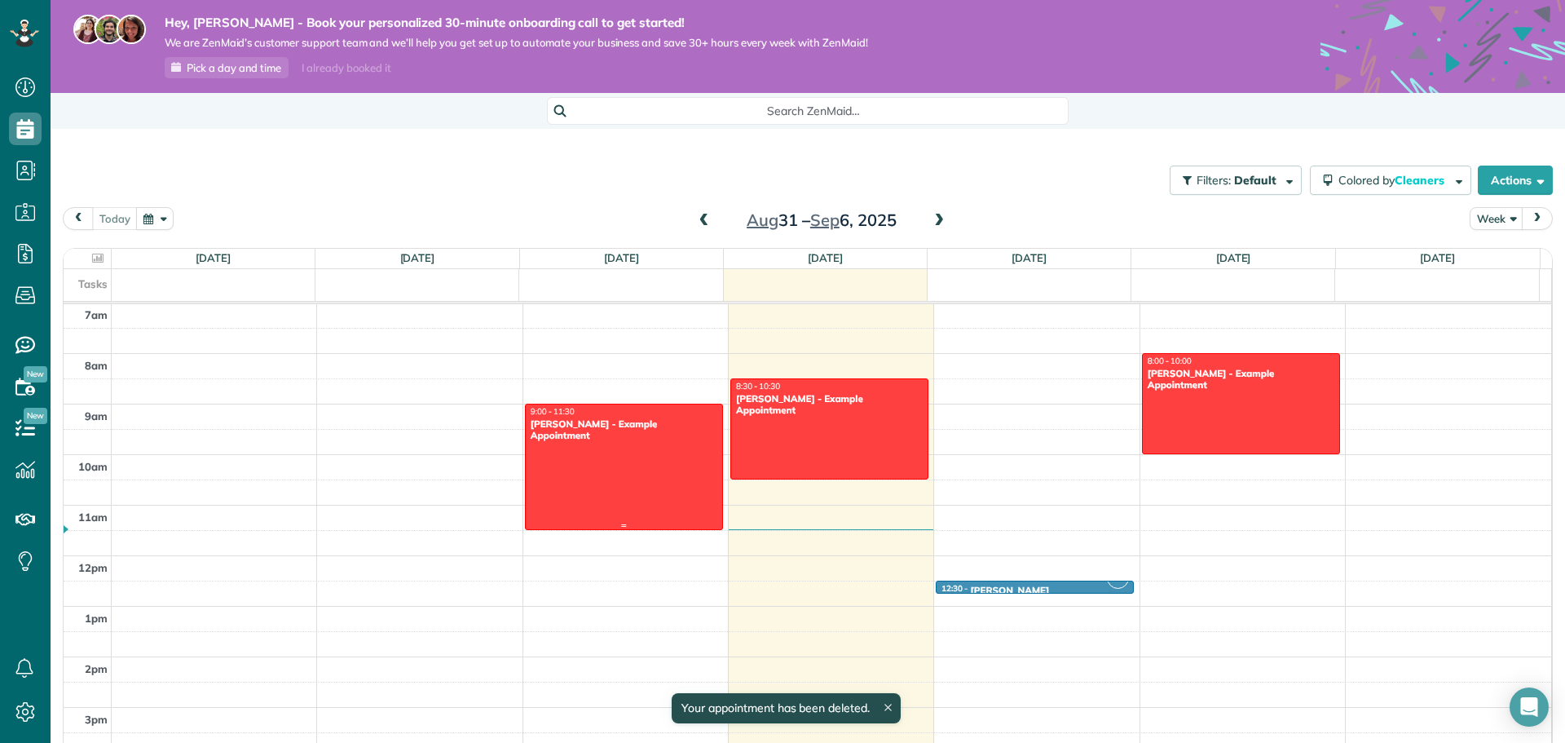
click at [614, 512] on div at bounding box center [624, 466] width 196 height 125
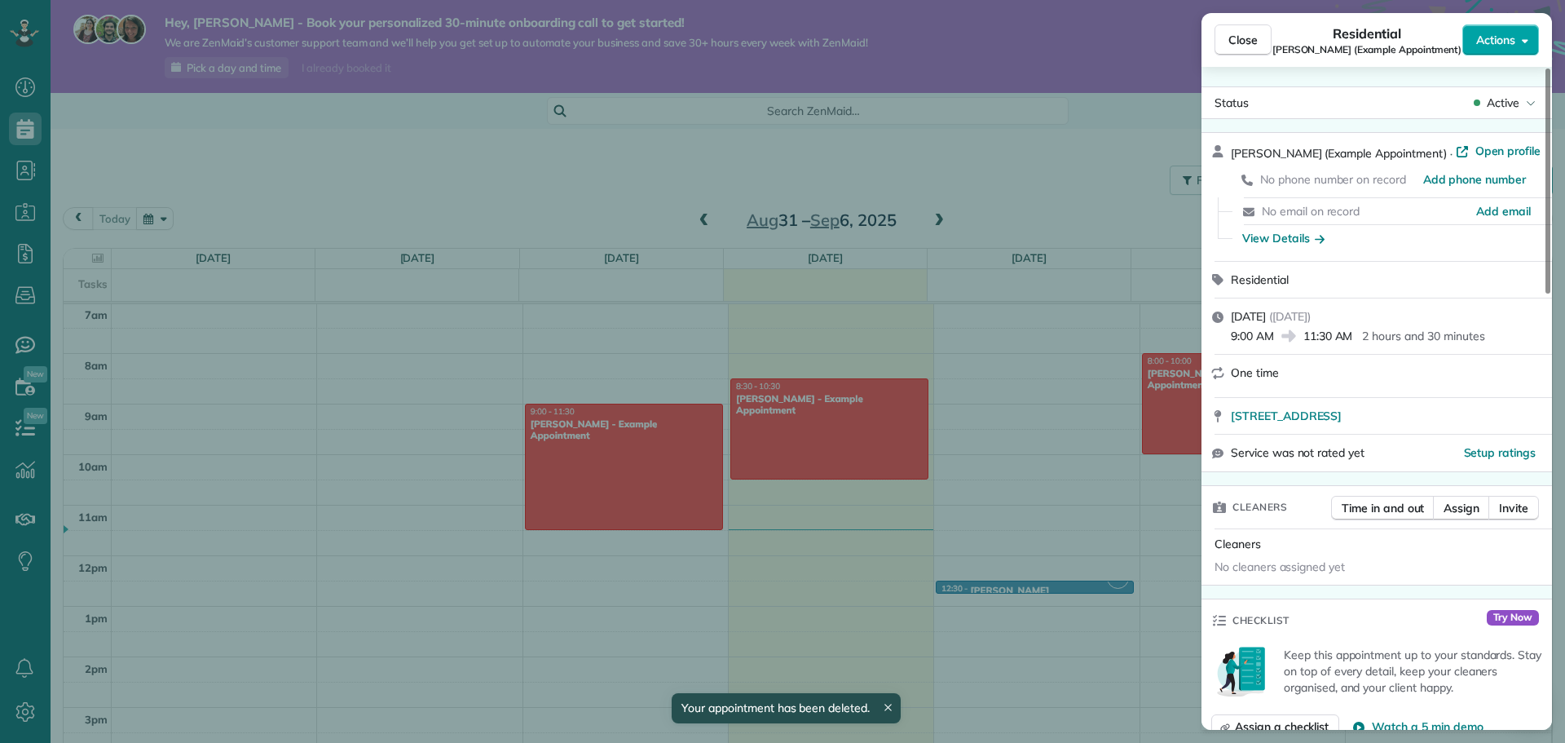
click at [1525, 32] on button "Actions" at bounding box center [1500, 39] width 77 height 31
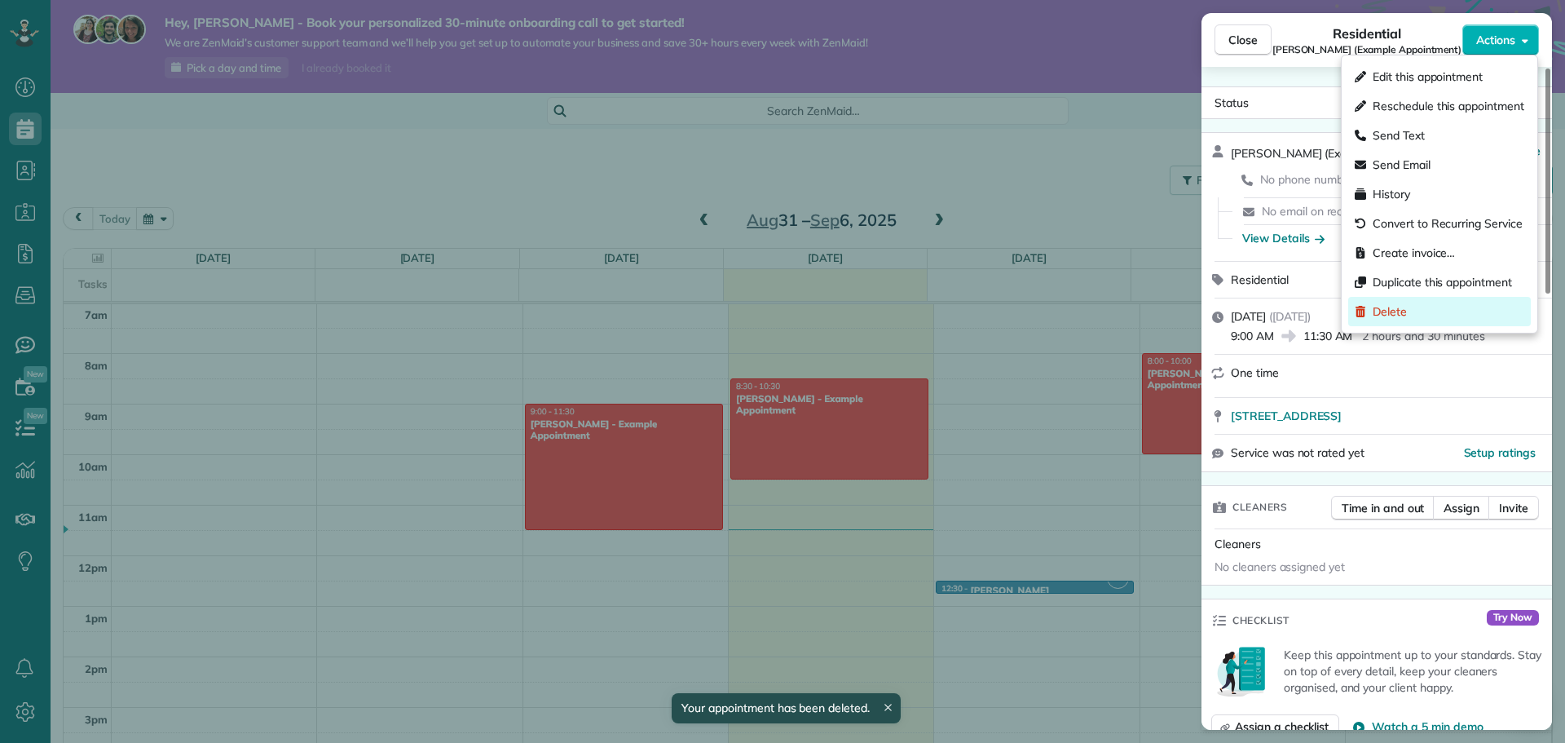
click at [1422, 309] on div "Delete" at bounding box center [1439, 311] width 183 height 29
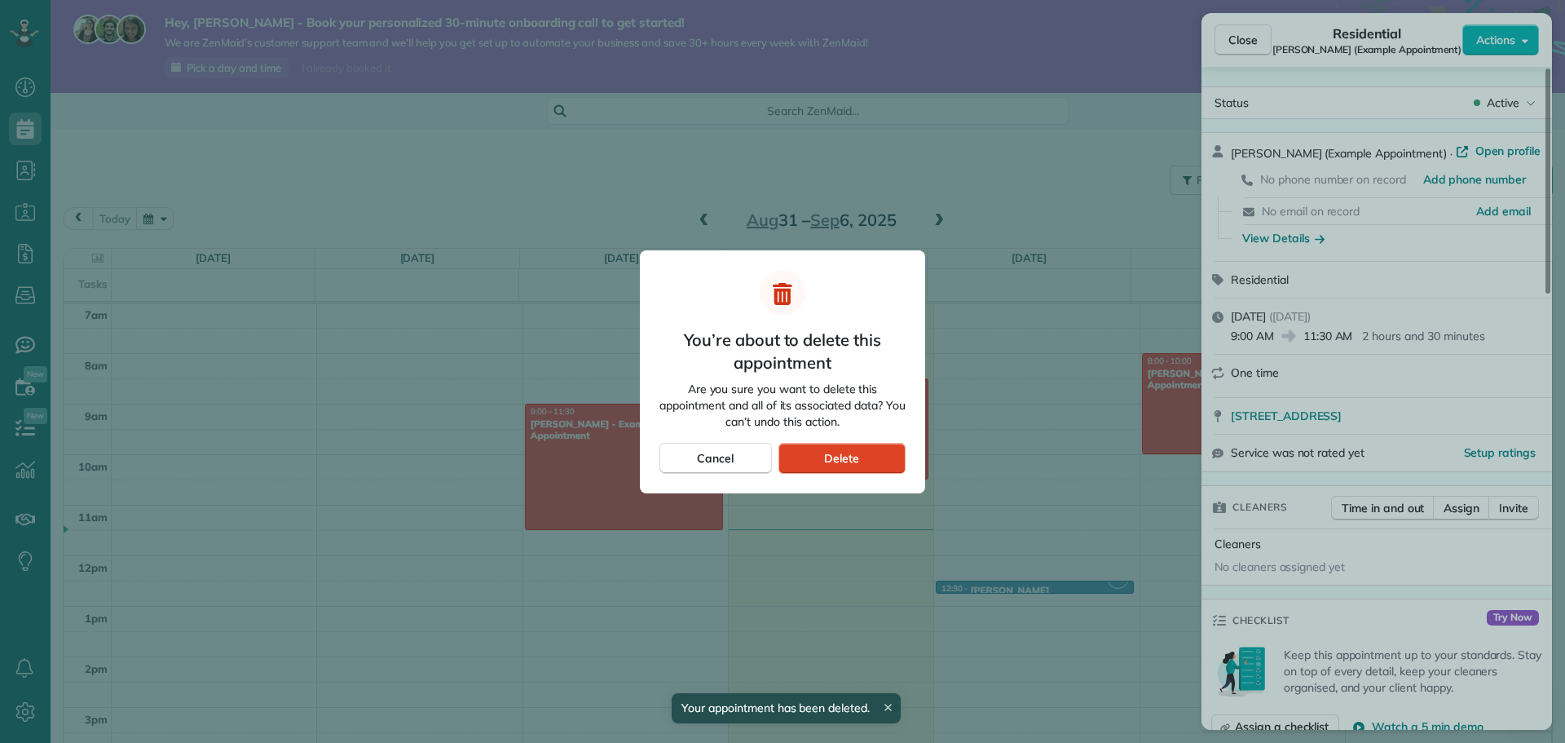
click at [817, 458] on div "Delete" at bounding box center [841, 458] width 127 height 31
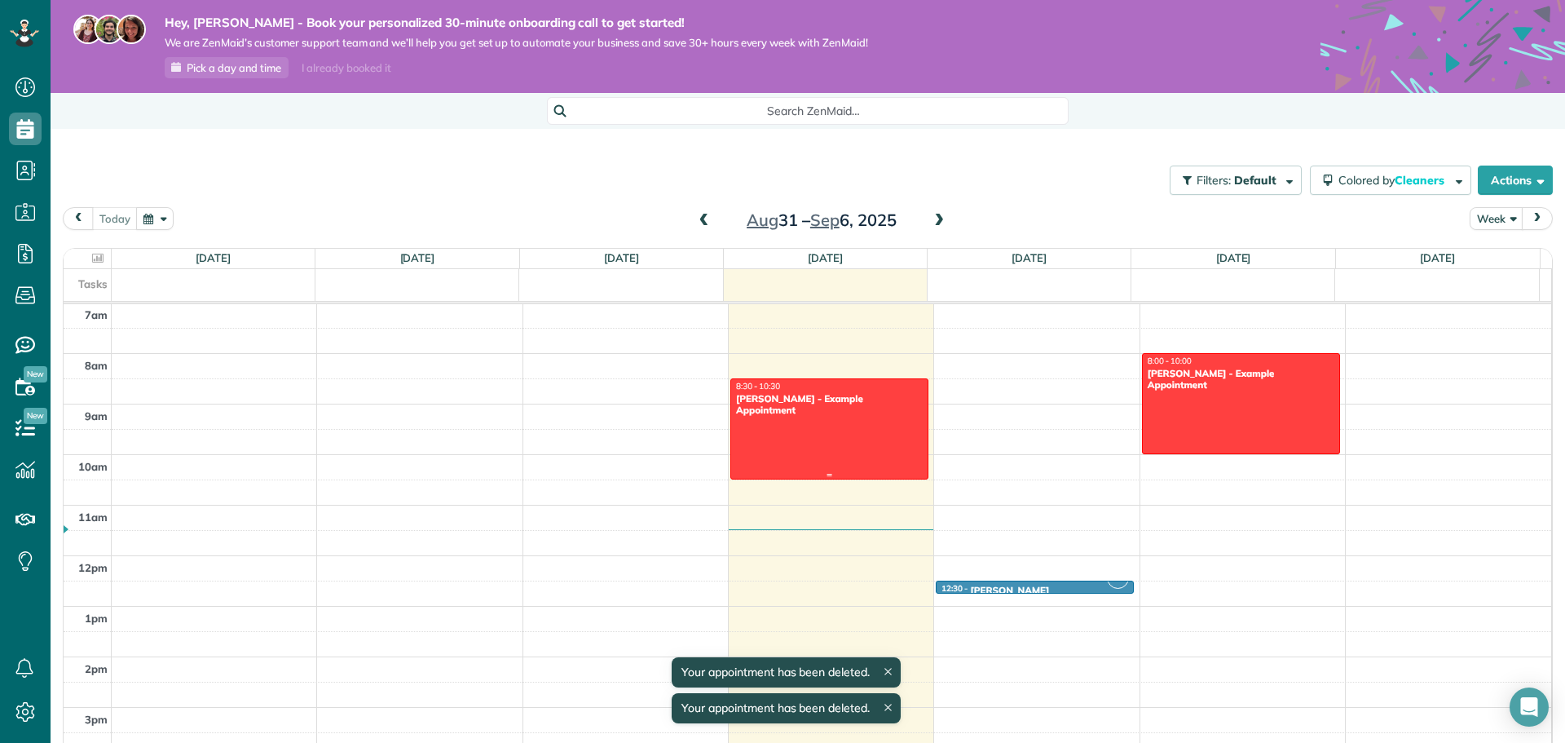
click at [831, 439] on div at bounding box center [829, 428] width 196 height 99
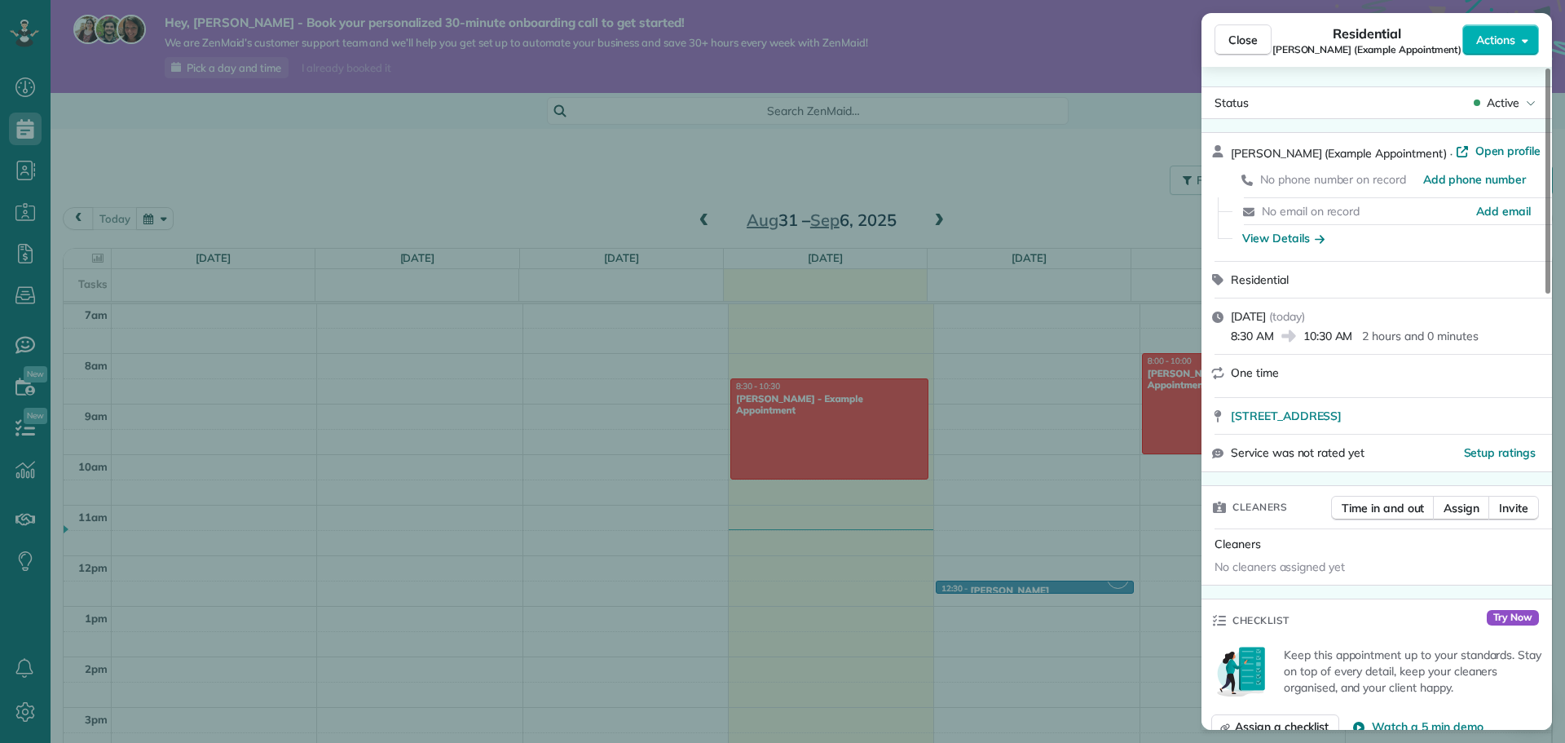
click at [1505, 33] on span "Actions" at bounding box center [1495, 40] width 39 height 16
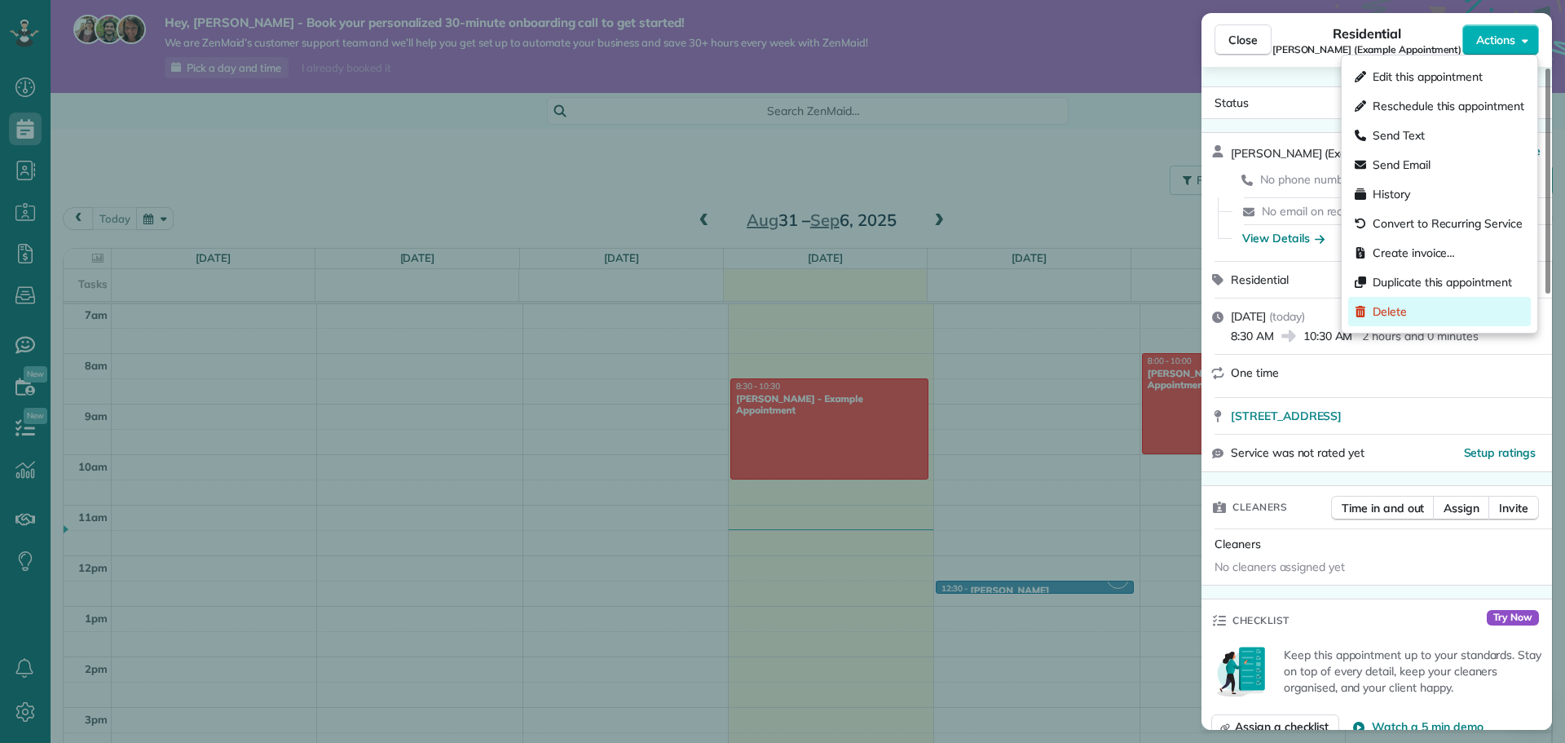
click at [1417, 313] on div "Delete" at bounding box center [1439, 311] width 183 height 29
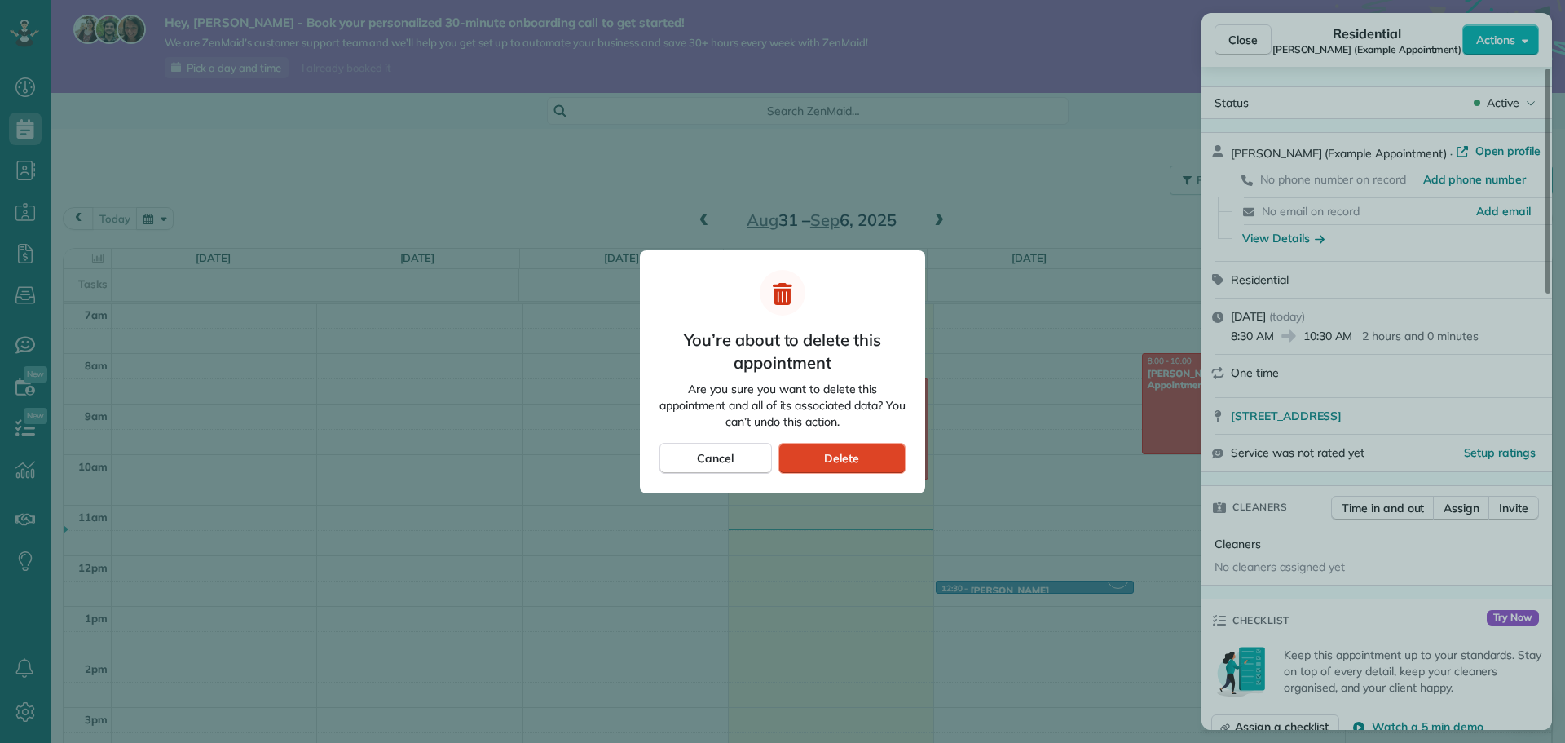
click at [863, 461] on div "Delete" at bounding box center [841, 458] width 127 height 31
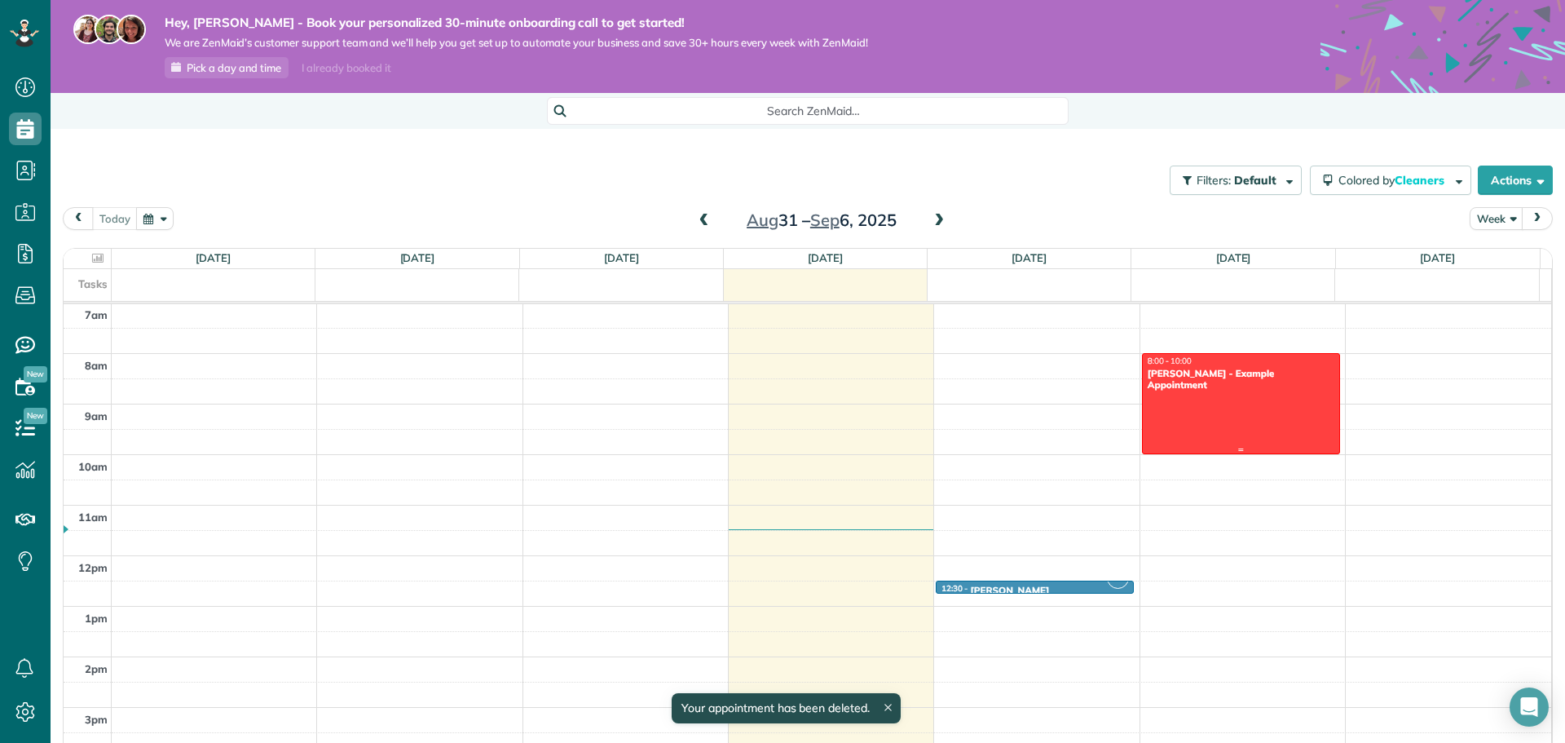
click at [1168, 396] on div at bounding box center [1241, 403] width 196 height 99
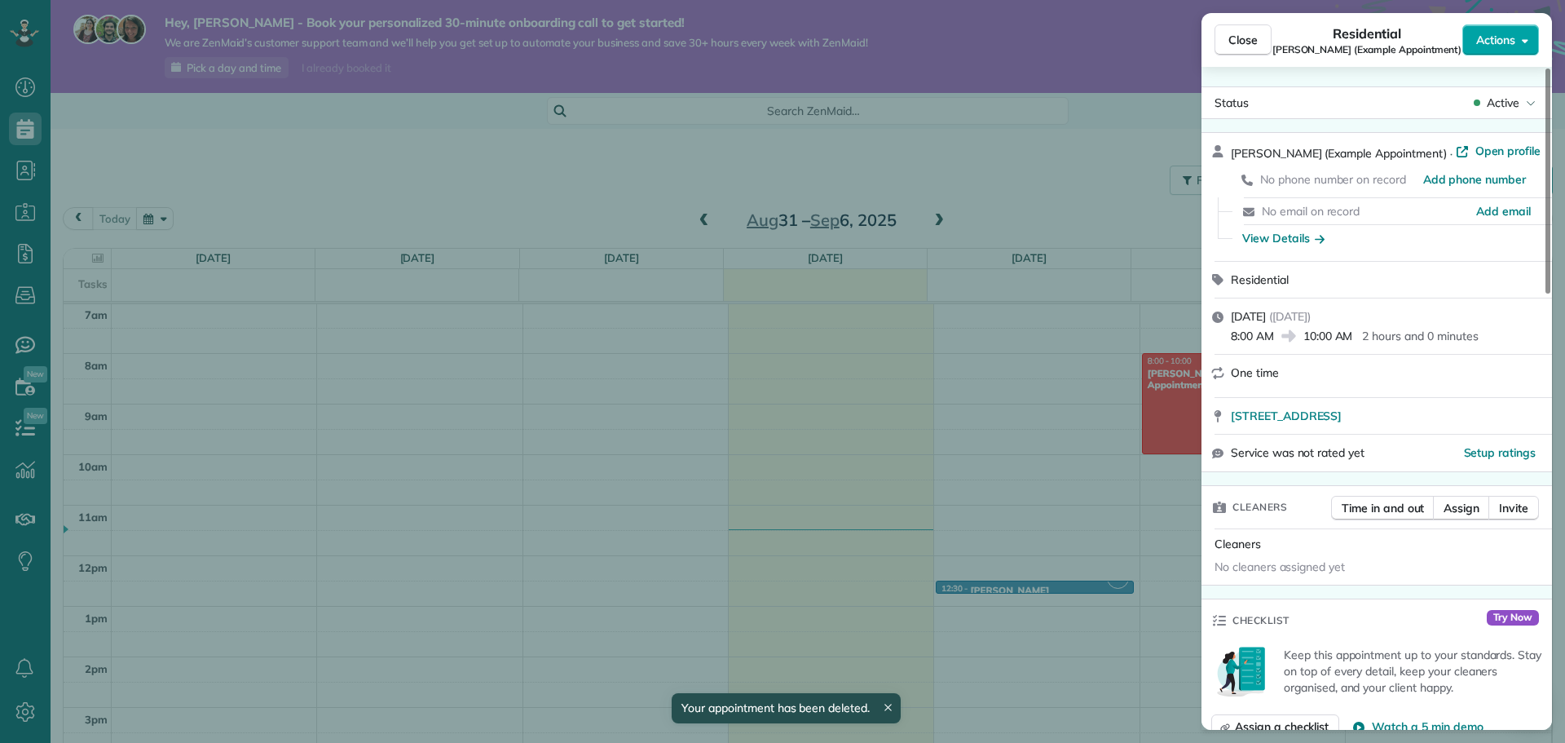
click at [1512, 39] on span "Actions" at bounding box center [1495, 40] width 39 height 16
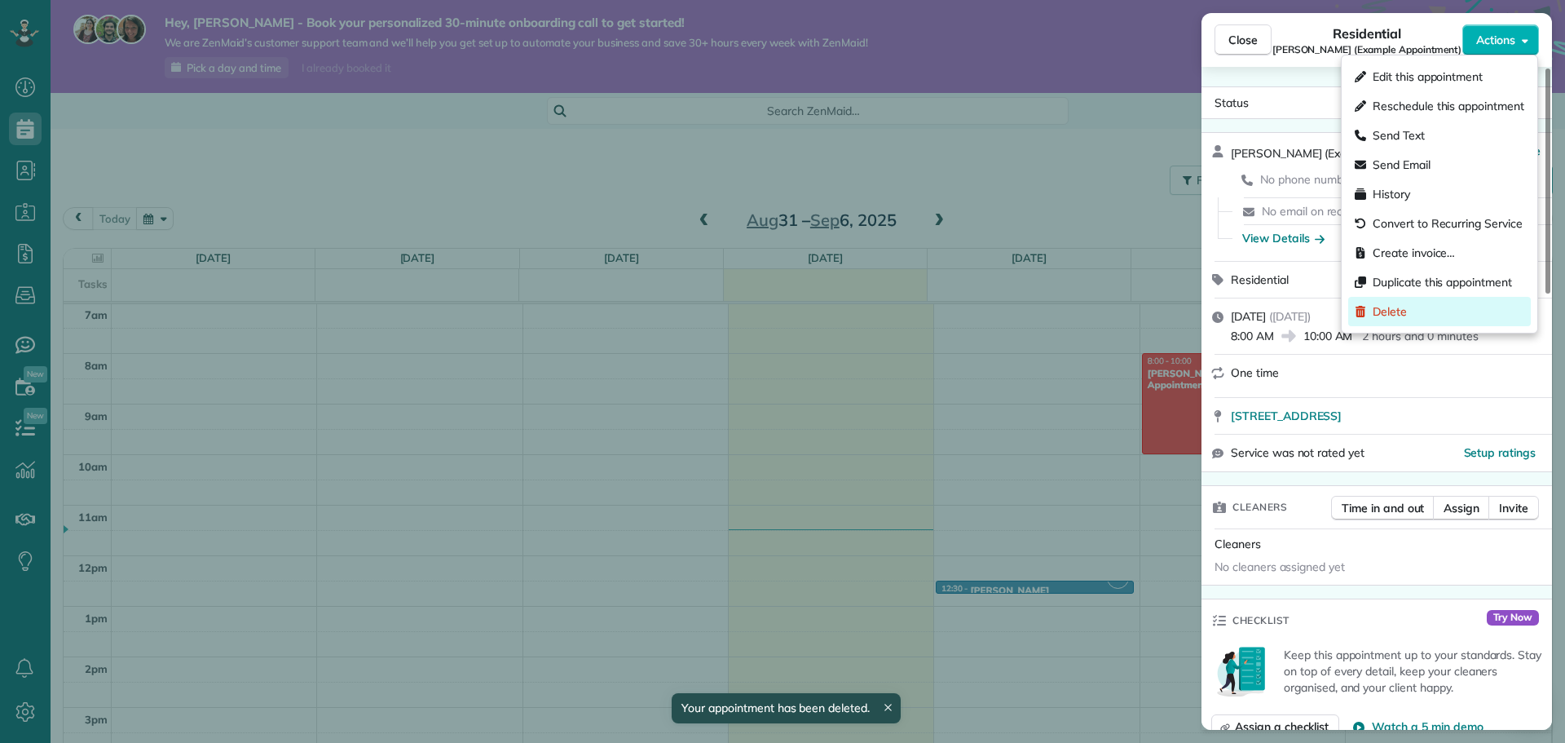
click at [1414, 318] on div "Delete" at bounding box center [1439, 311] width 183 height 29
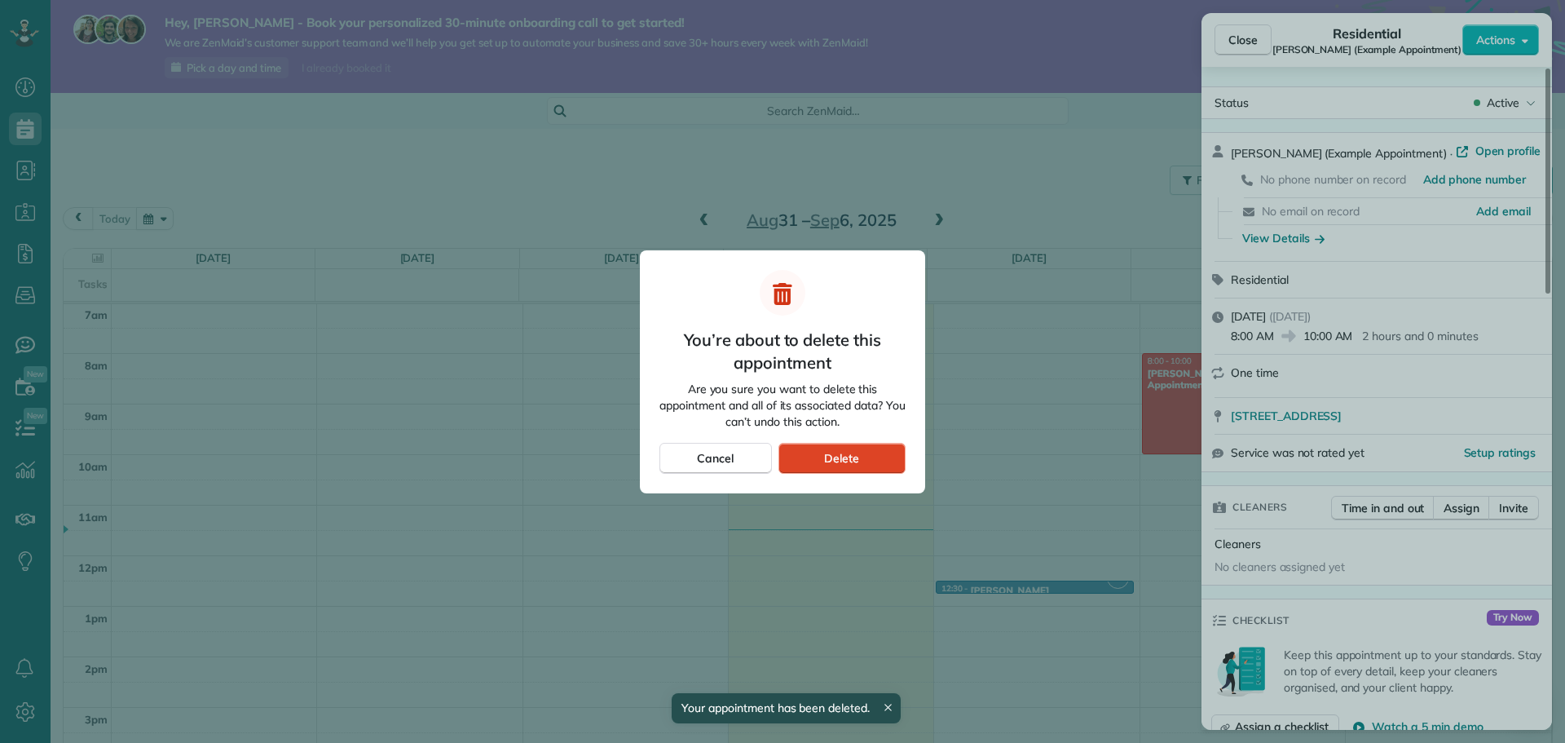
click at [843, 458] on span "Delete" at bounding box center [841, 458] width 35 height 16
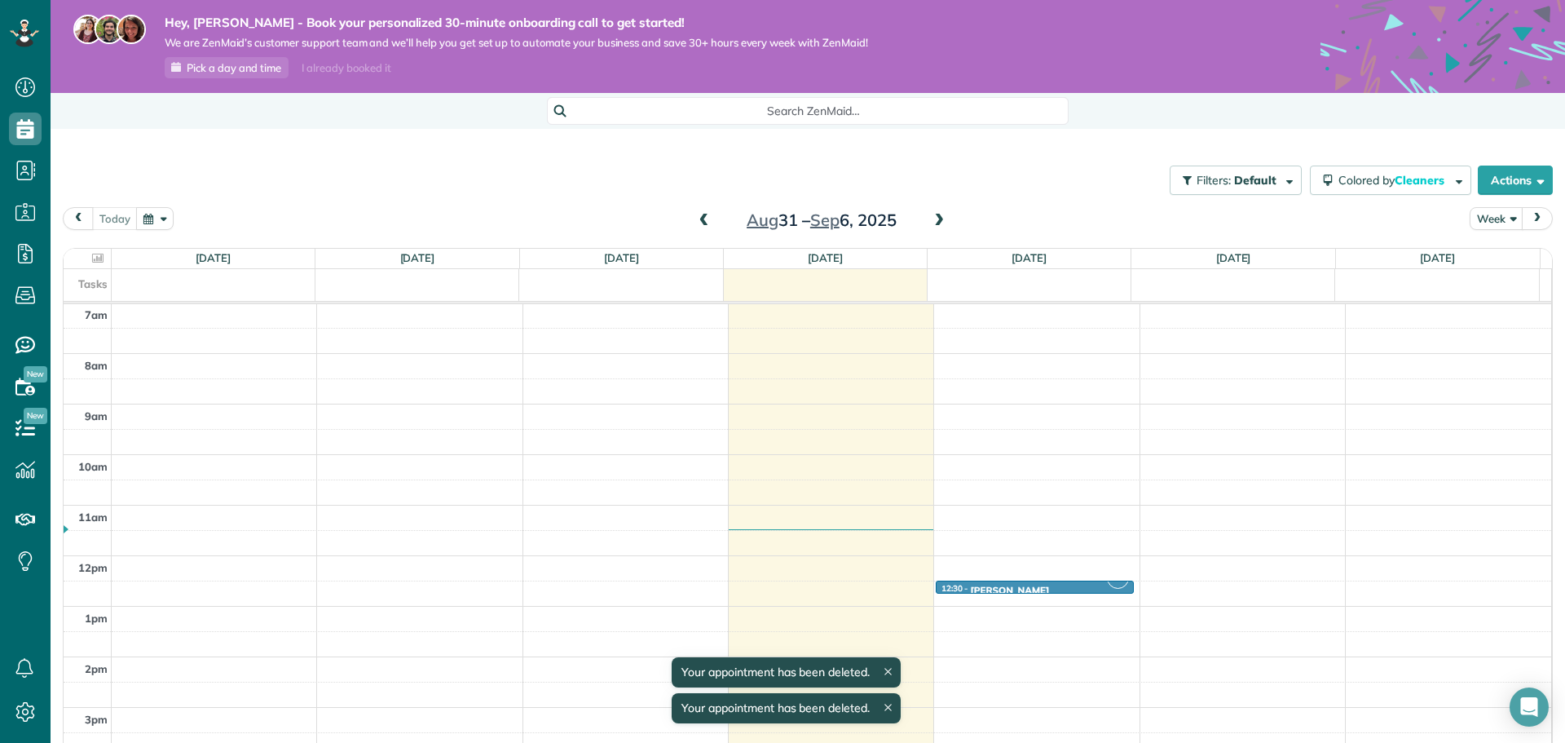
click at [484, 192] on div "Filters: Default Colored by Cleaners Color by Cleaner Color by Team Color by St…" at bounding box center [808, 180] width 1514 height 54
click at [936, 212] on span at bounding box center [939, 221] width 18 height 24
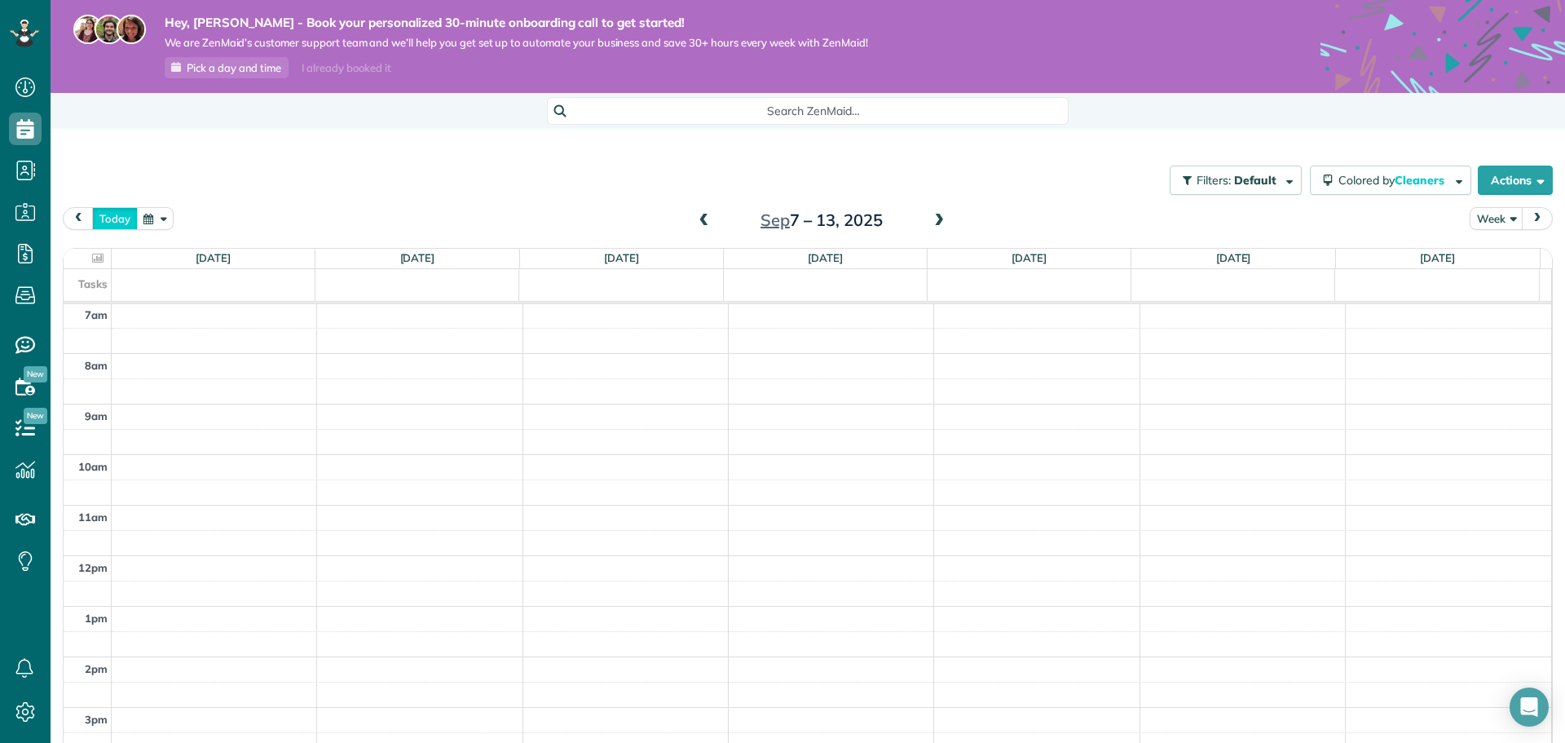
click at [121, 218] on button "today" at bounding box center [115, 218] width 46 height 22
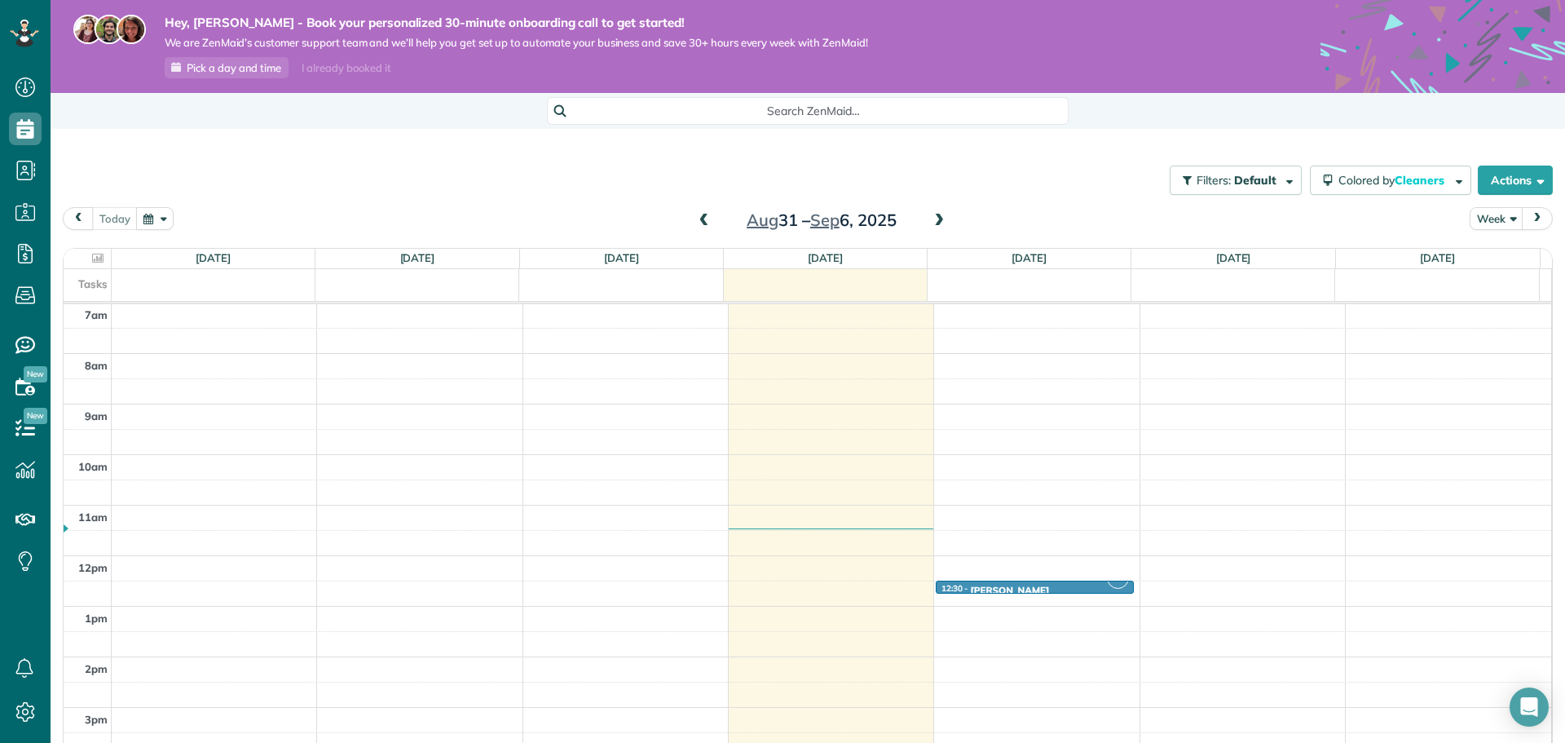
click at [365, 70] on div "I already booked it" at bounding box center [346, 68] width 108 height 20
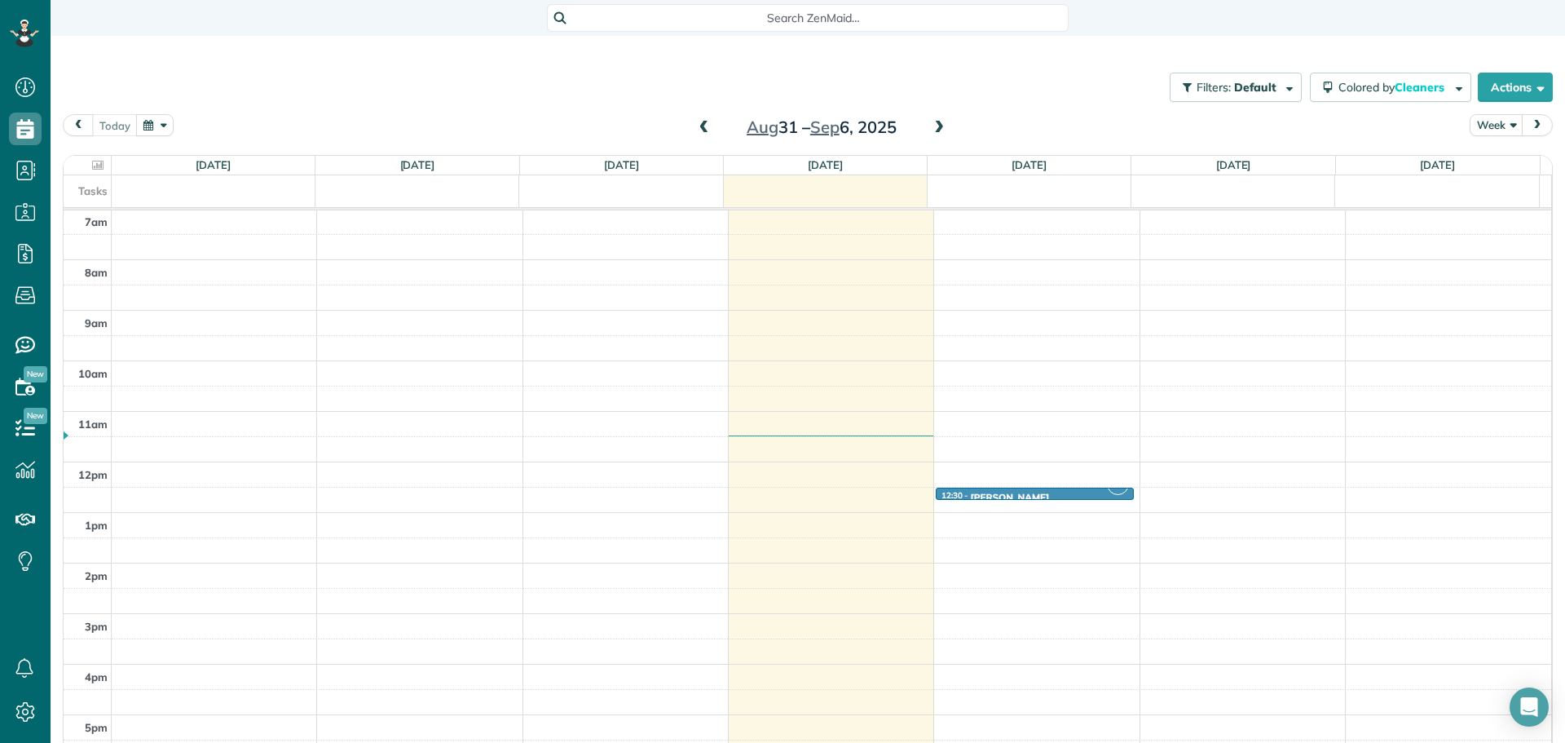
click at [930, 129] on span at bounding box center [939, 128] width 18 height 15
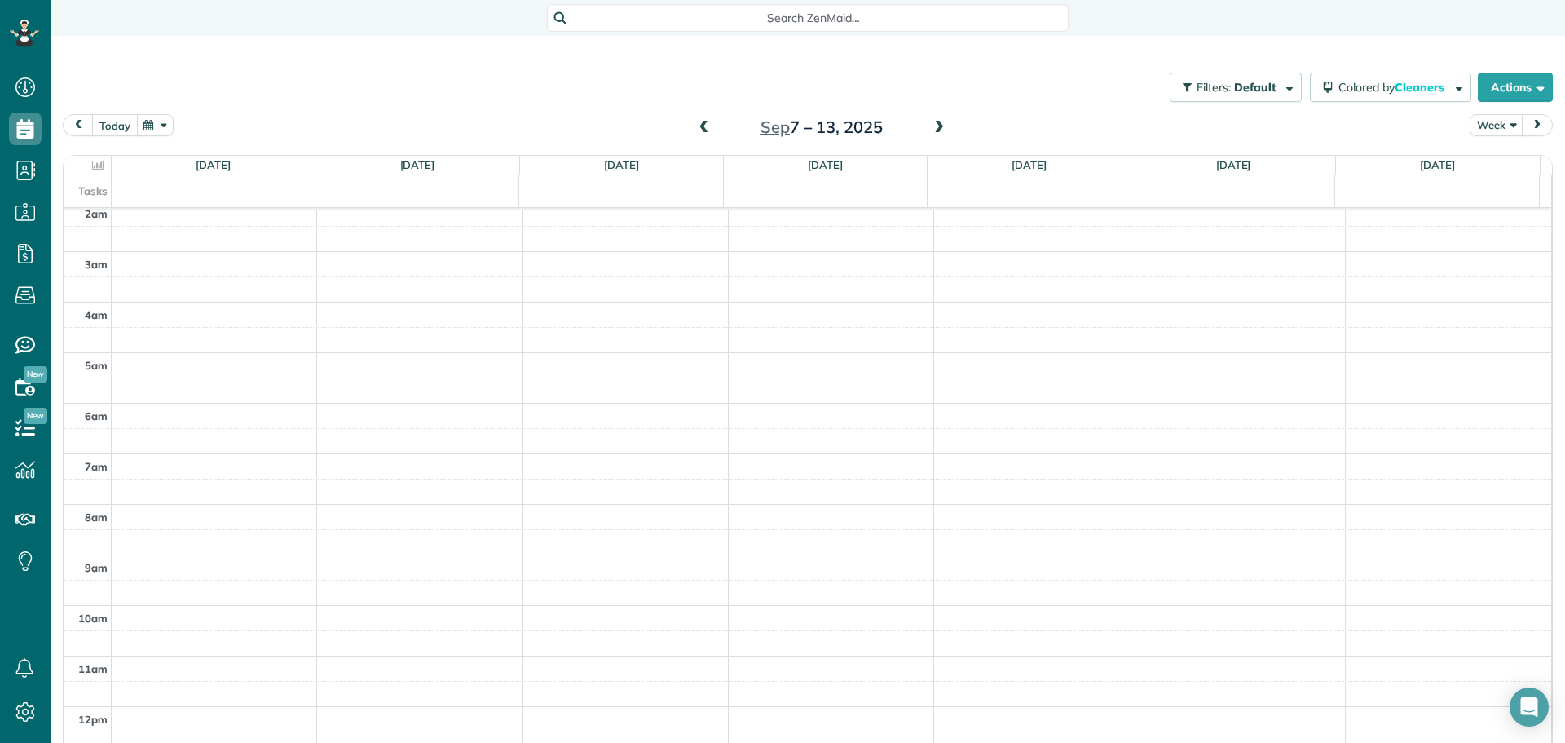
drag, startPoint x: 109, startPoint y: 130, endPoint x: 114, endPoint y: 138, distance: 9.5
click at [109, 129] on button "today" at bounding box center [115, 125] width 46 height 22
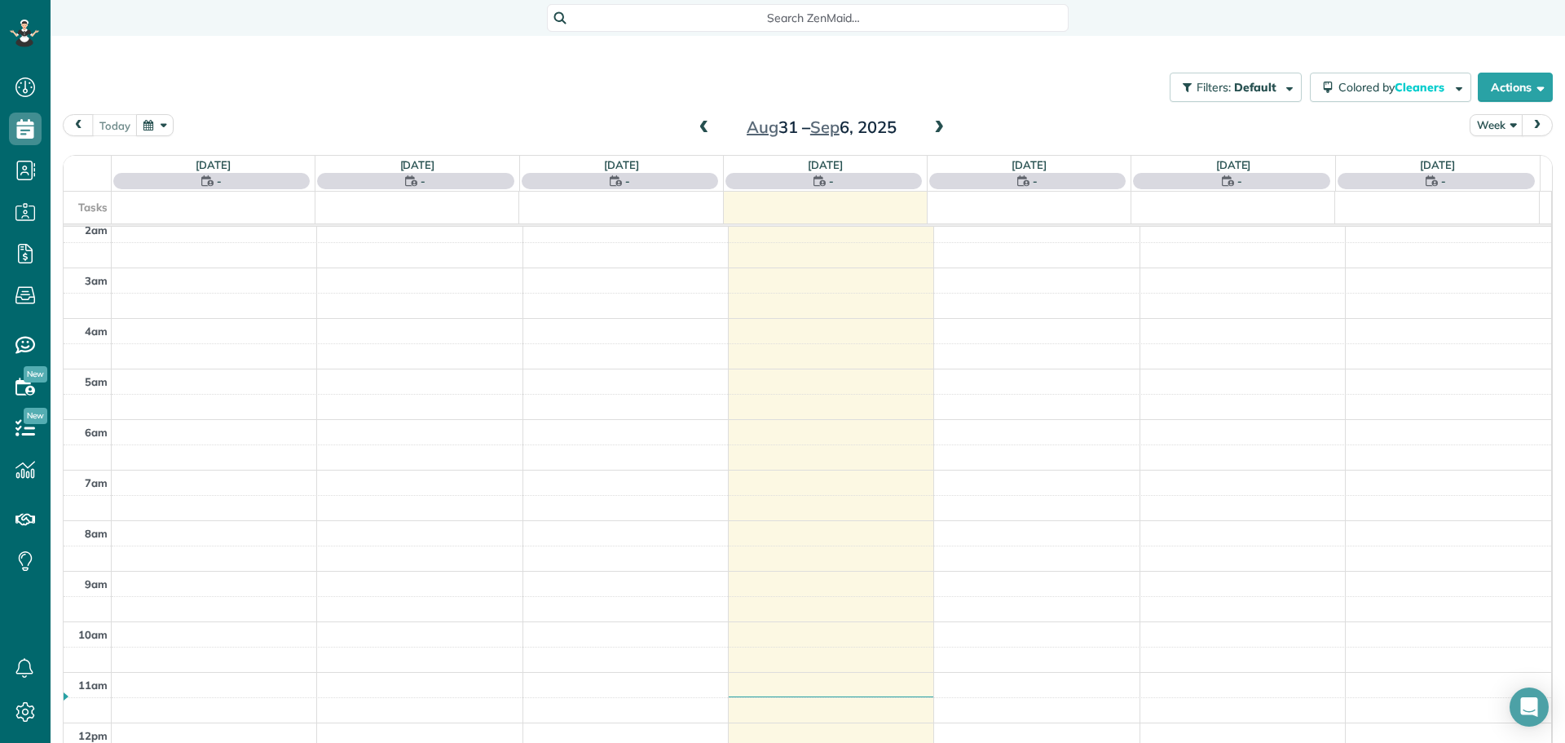
scroll to position [355, 0]
